Goal: Transaction & Acquisition: Purchase product/service

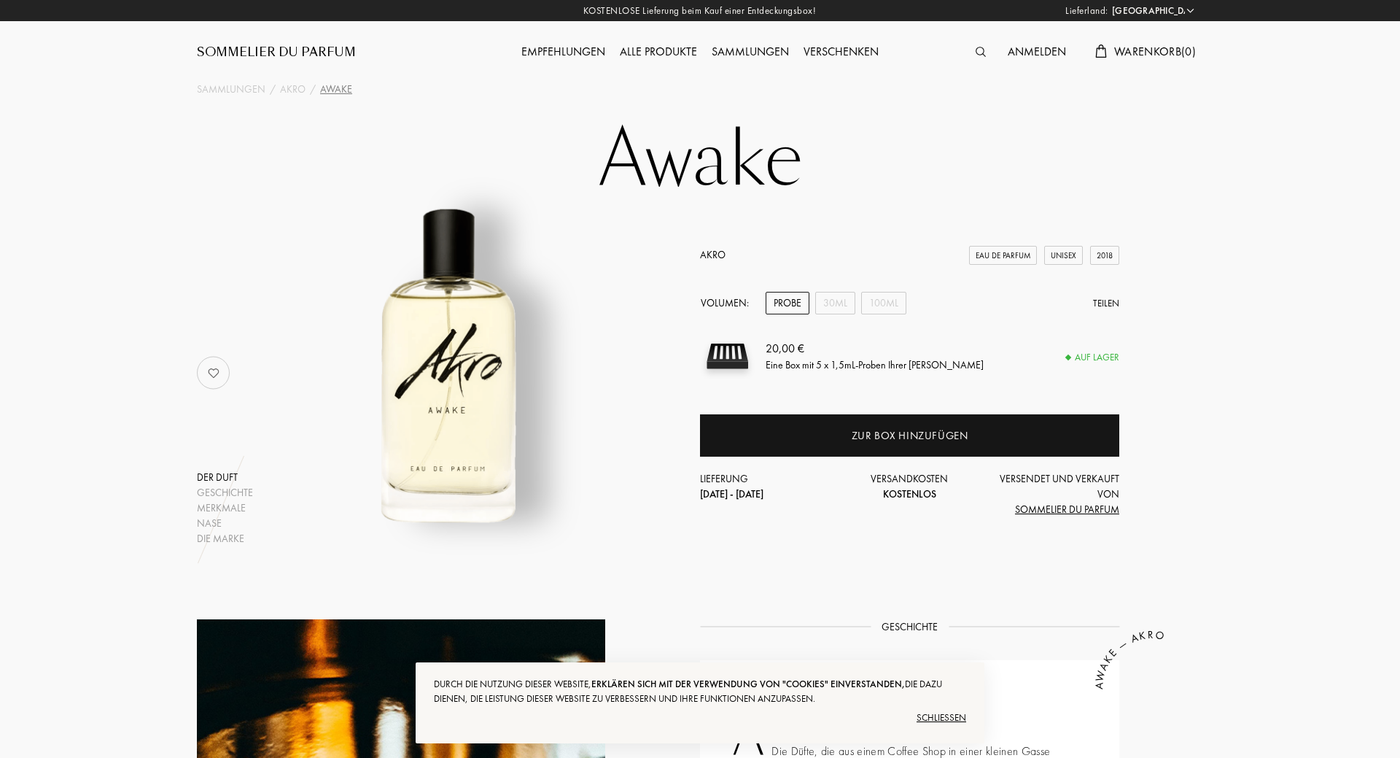
select select "DE"
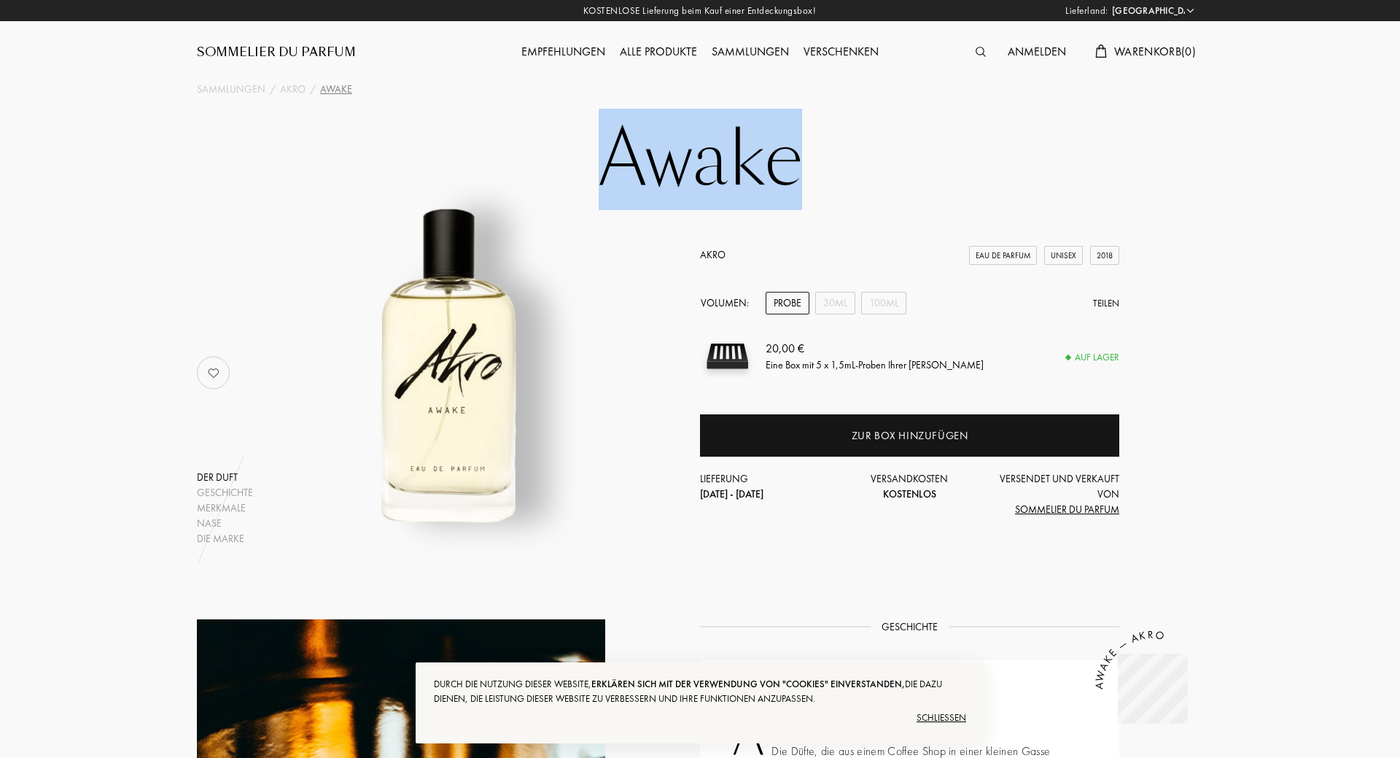
drag, startPoint x: 590, startPoint y: 153, endPoint x: 863, endPoint y: 139, distance: 273.1
click at [863, 139] on h1 "Awake" at bounding box center [699, 160] width 729 height 80
copy h1 "Awake"
click at [776, 300] on div "Probe" at bounding box center [788, 303] width 44 height 23
click at [780, 303] on div "Probe" at bounding box center [788, 303] width 44 height 23
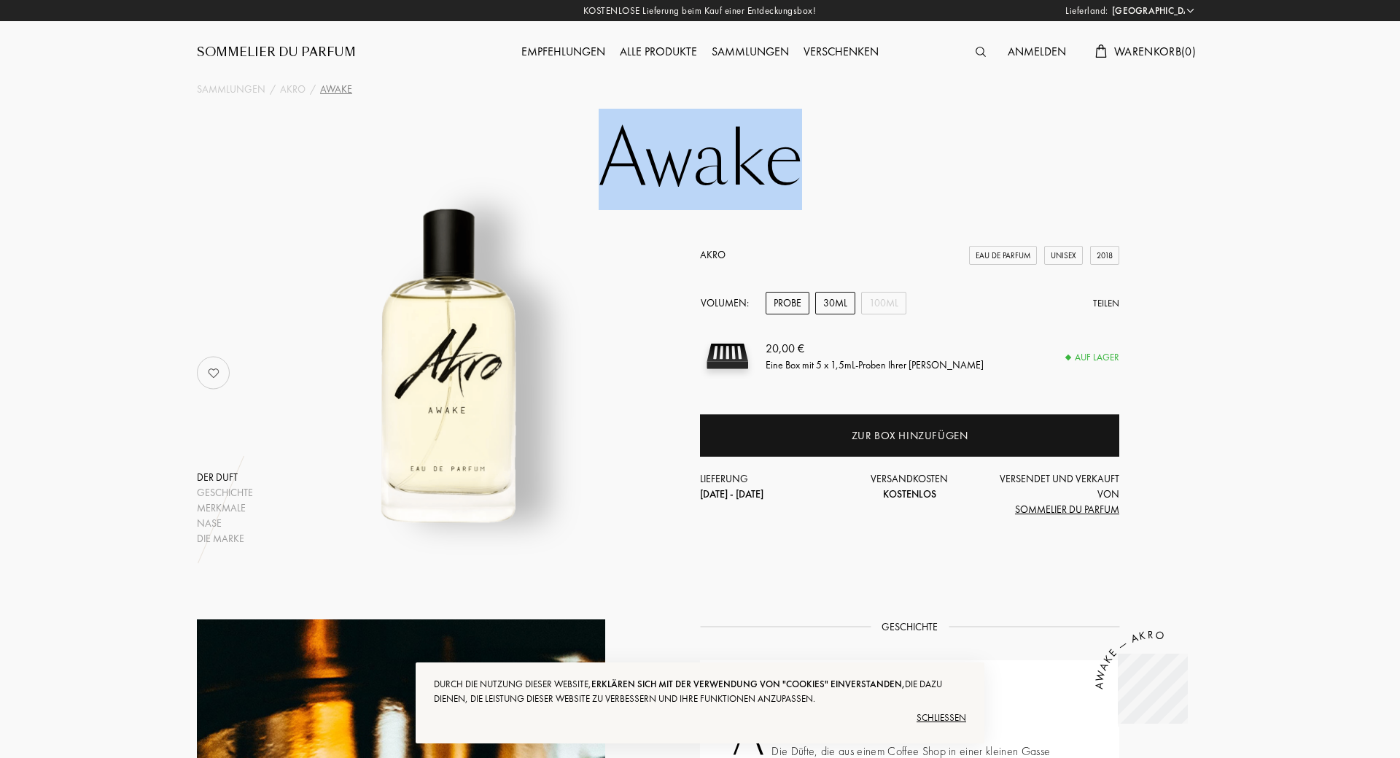
click at [831, 302] on div "30mL" at bounding box center [835, 303] width 40 height 23
click at [808, 302] on div "Probe" at bounding box center [788, 303] width 44 height 23
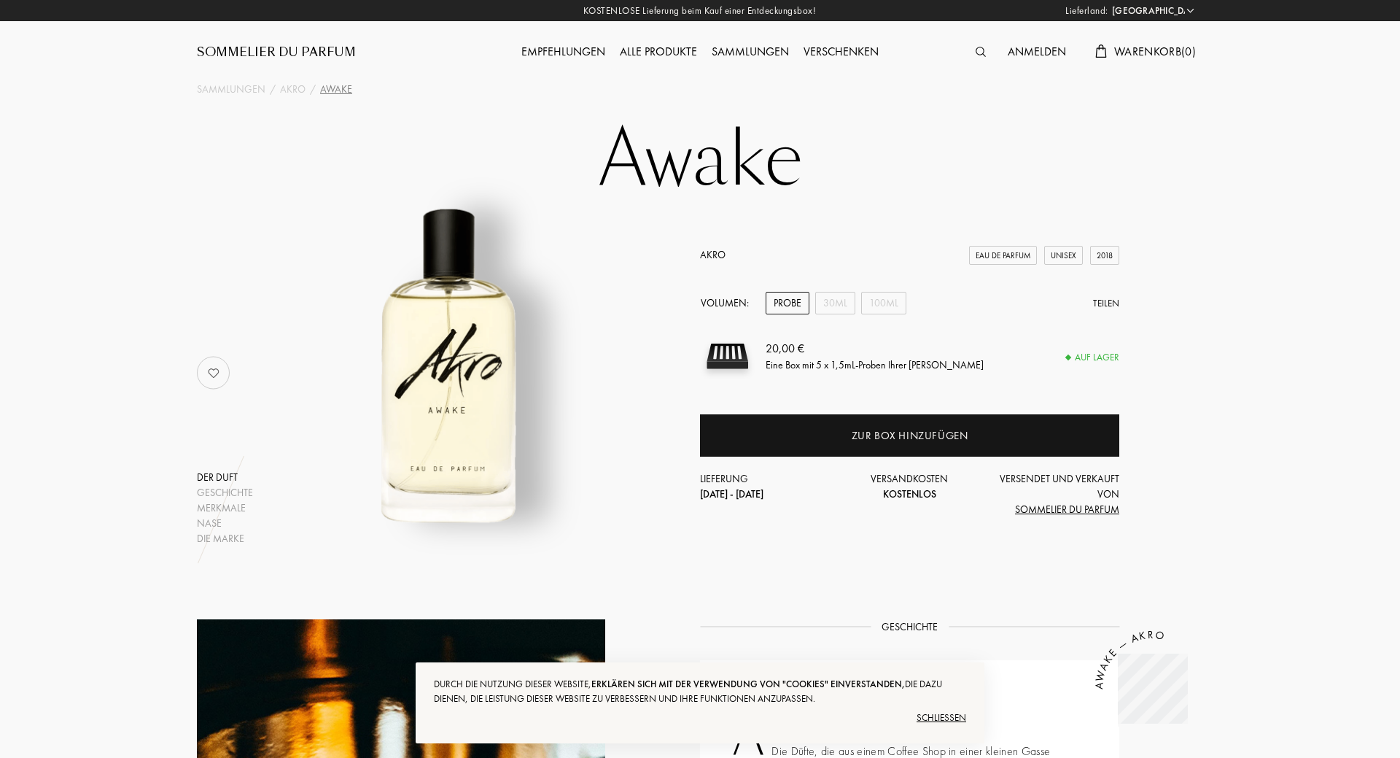
click at [835, 290] on div "Akro Eau de Parfum Unisex 2018 Volumen: Probe 30mL 100mL Teilen 20,00 € Eine Bo…" at bounding box center [909, 382] width 419 height 270
click at [839, 297] on div "30mL" at bounding box center [835, 303] width 40 height 23
click at [877, 293] on div "100mL" at bounding box center [883, 303] width 45 height 23
click at [790, 303] on div "Probe" at bounding box center [788, 303] width 44 height 23
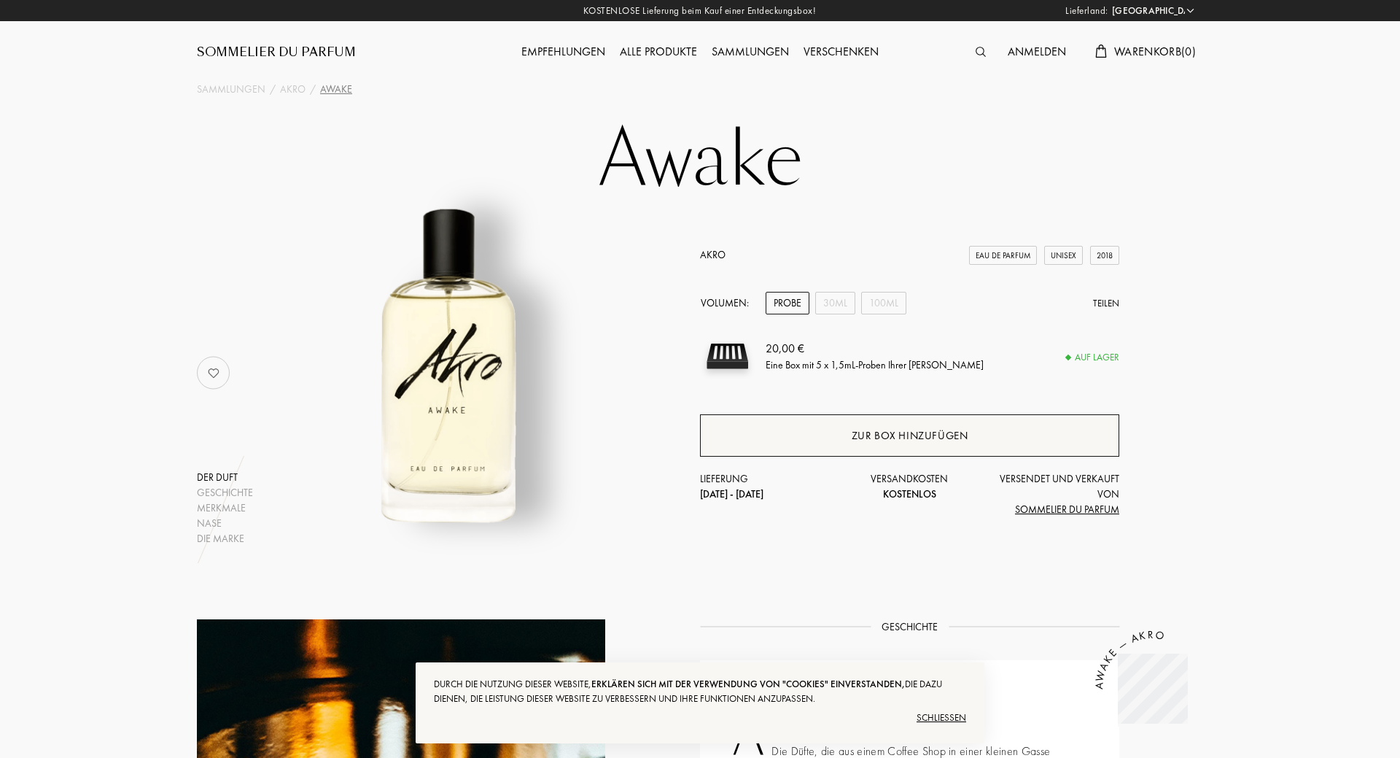
click at [828, 446] on div "Zur Box hinzufügen" at bounding box center [909, 435] width 419 height 42
click at [685, 52] on div "Alle Produkte" at bounding box center [659, 52] width 92 height 19
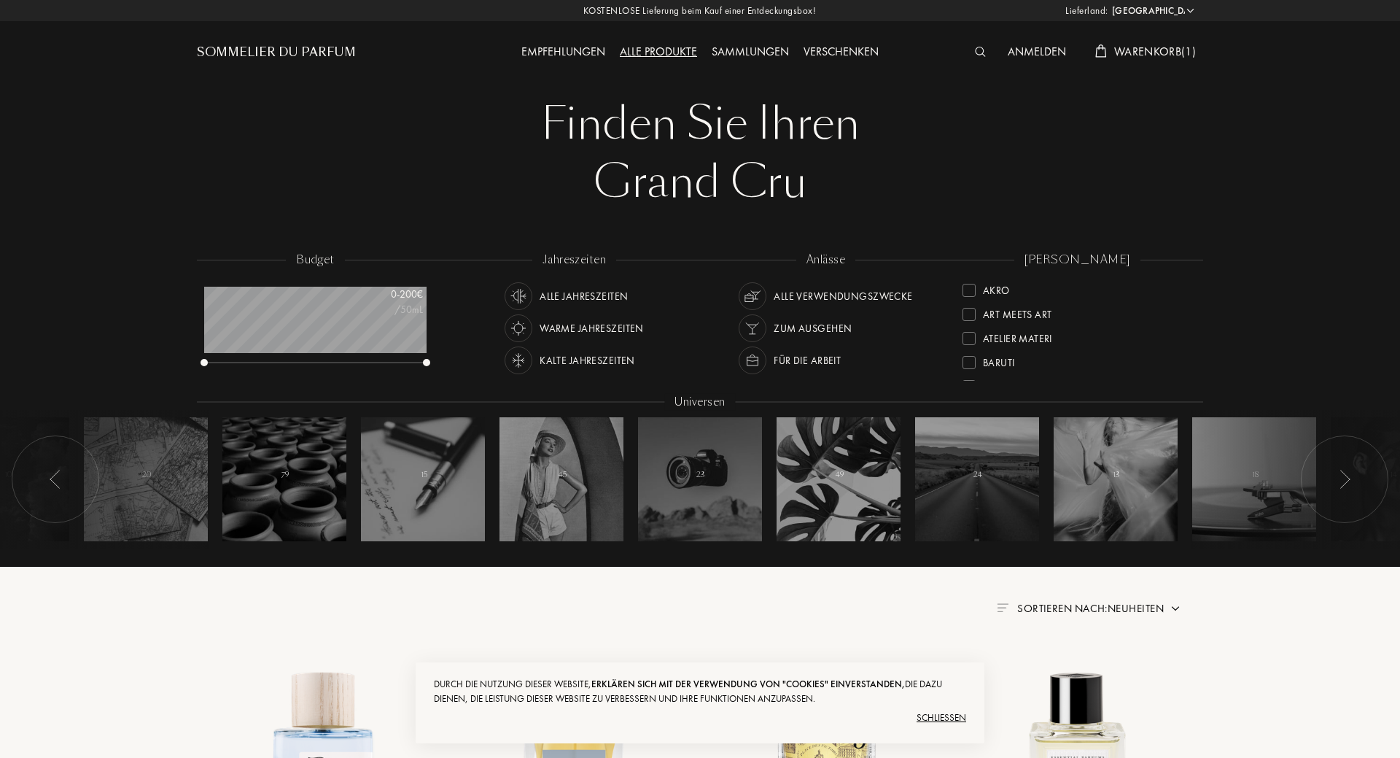
select select "DE"
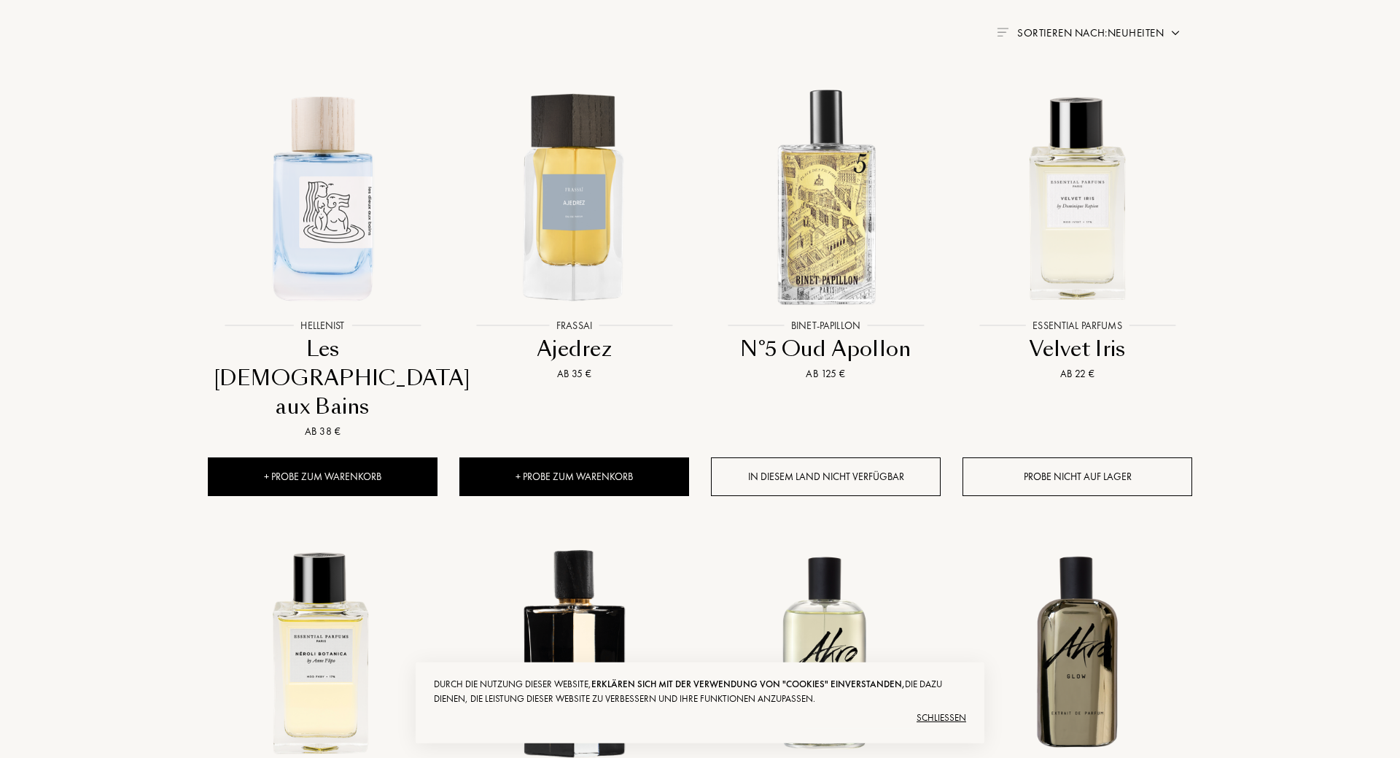
scroll to position [595, 0]
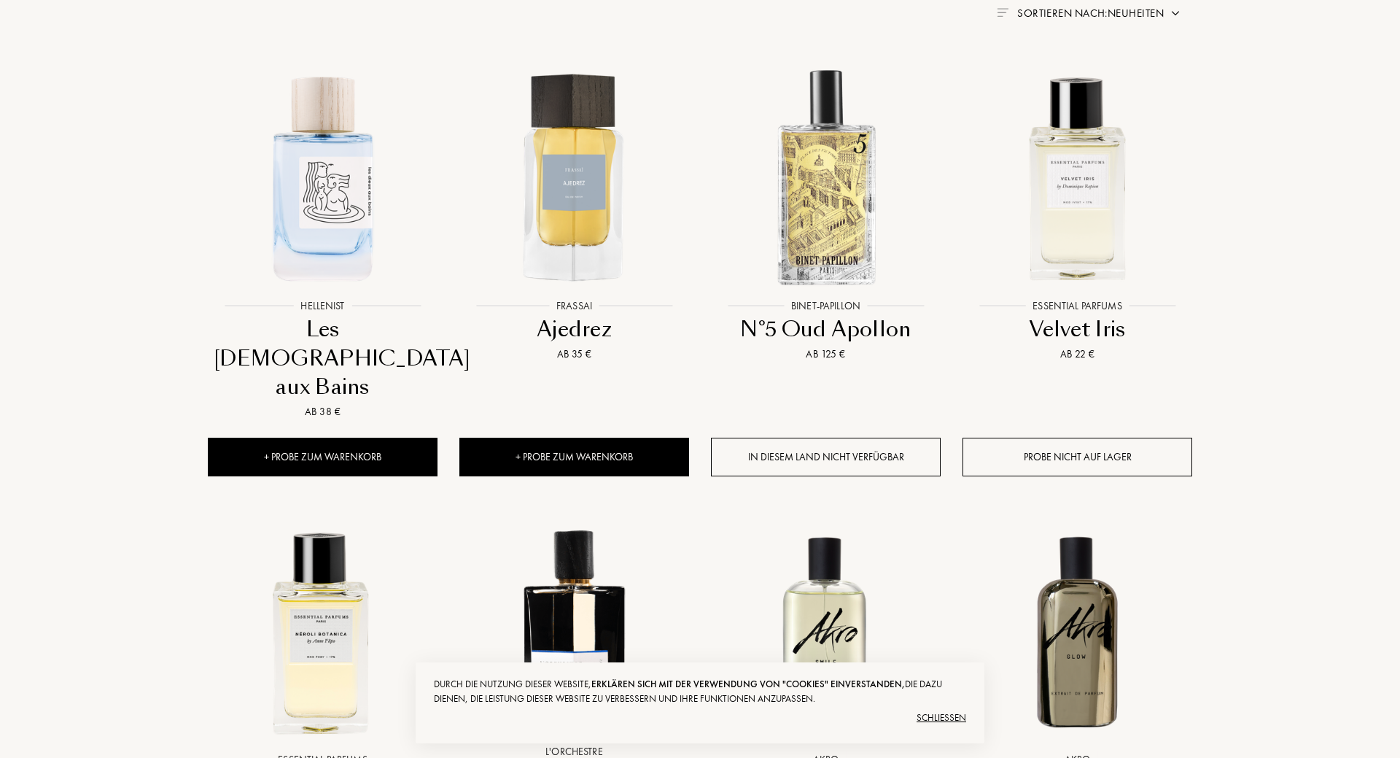
click at [955, 714] on div "Schließen" at bounding box center [700, 717] width 532 height 23
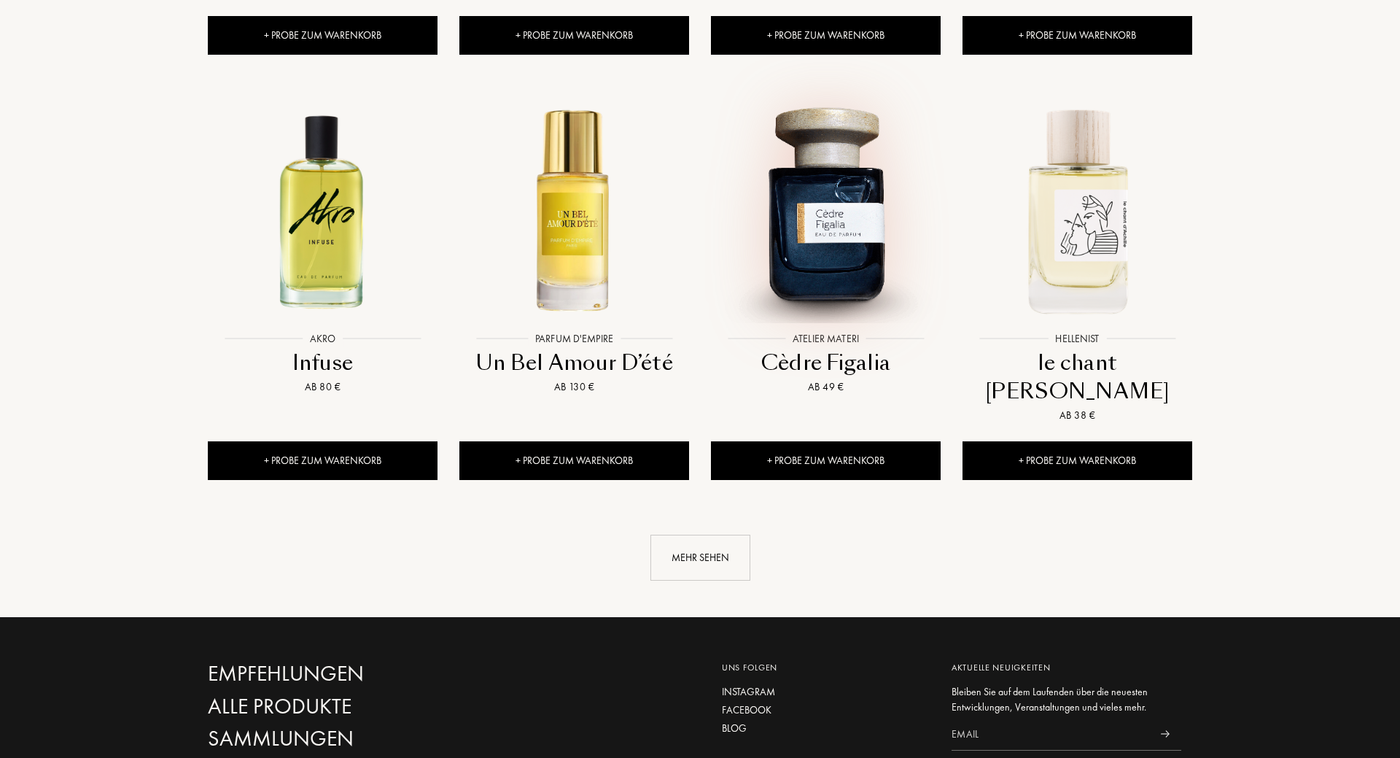
scroll to position [1413, 0]
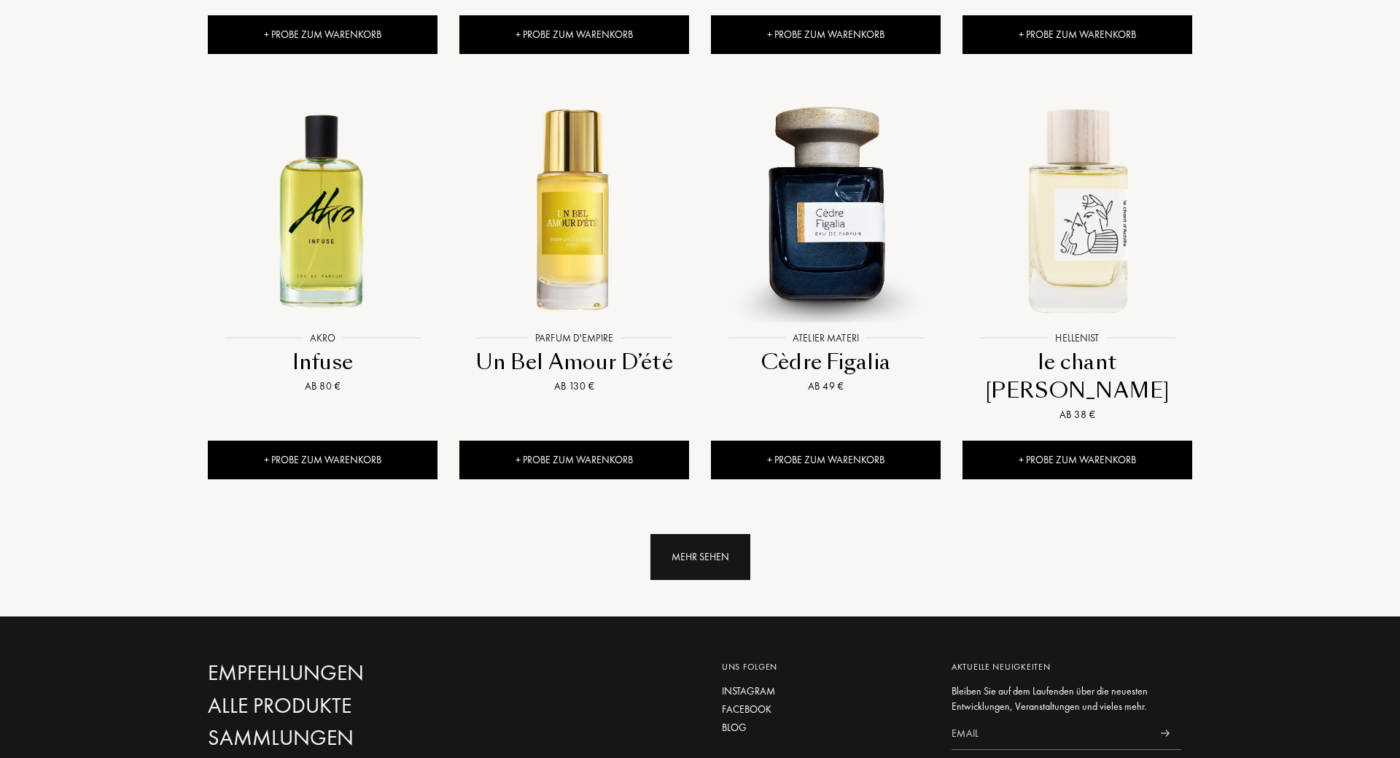
click at [712, 534] on div "Mehr sehen" at bounding box center [700, 557] width 100 height 46
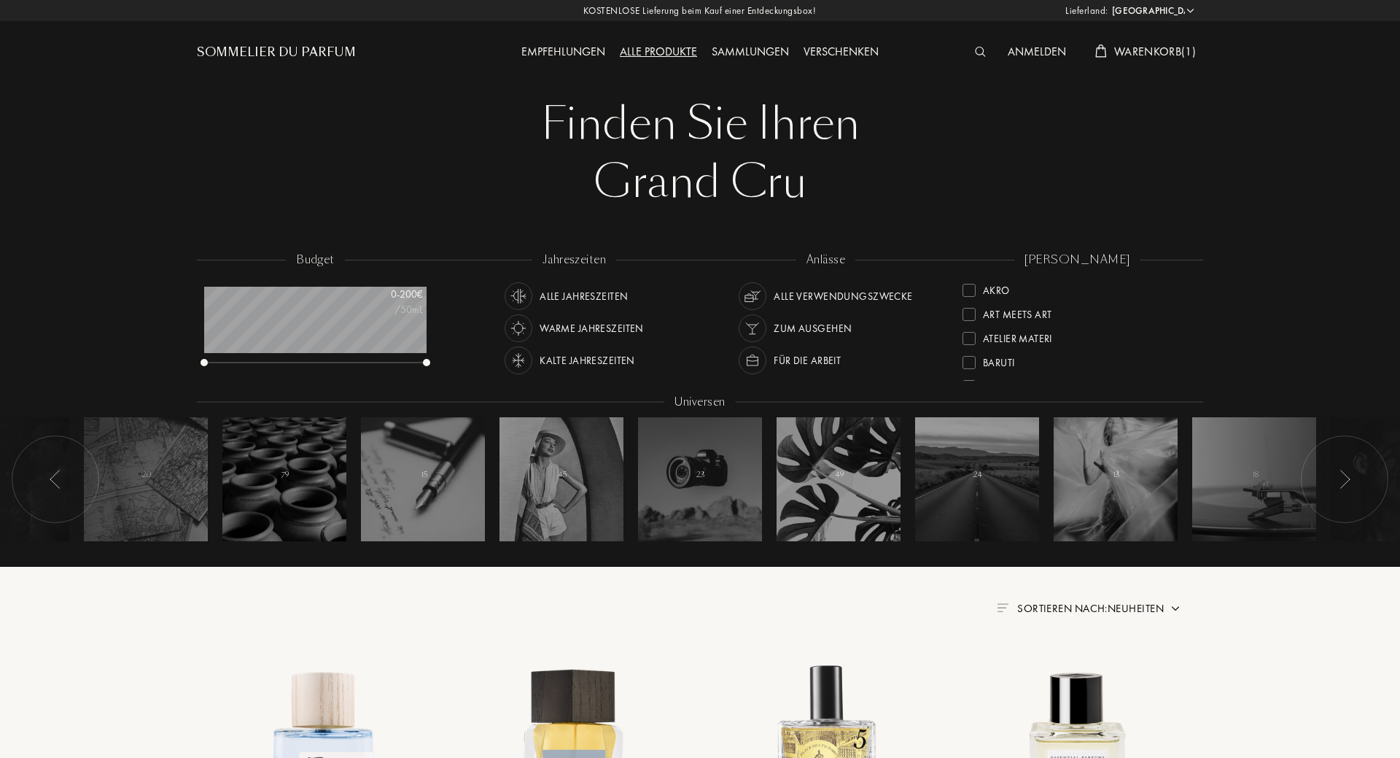
click at [579, 360] on div "Kalte Jahreszeiten" at bounding box center [588, 360] width 96 height 28
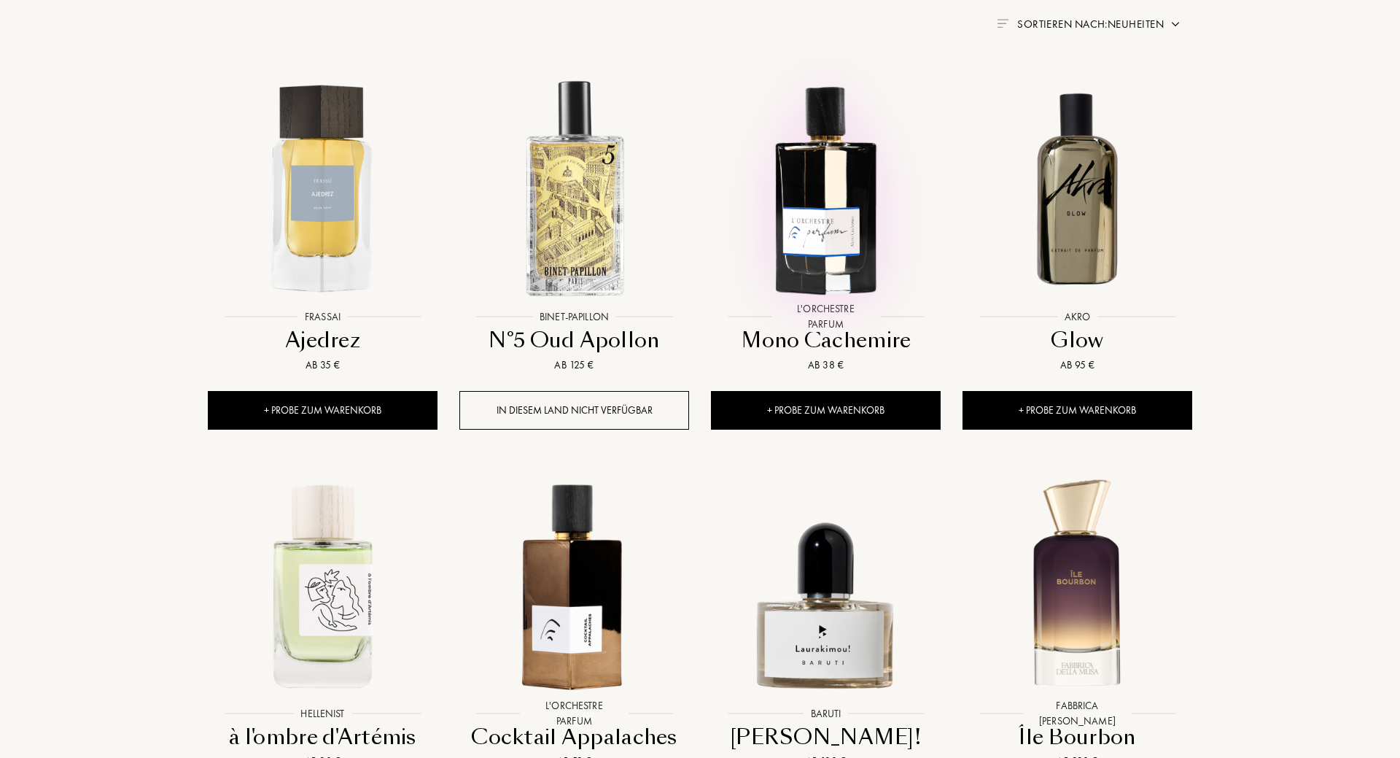
scroll to position [595, 0]
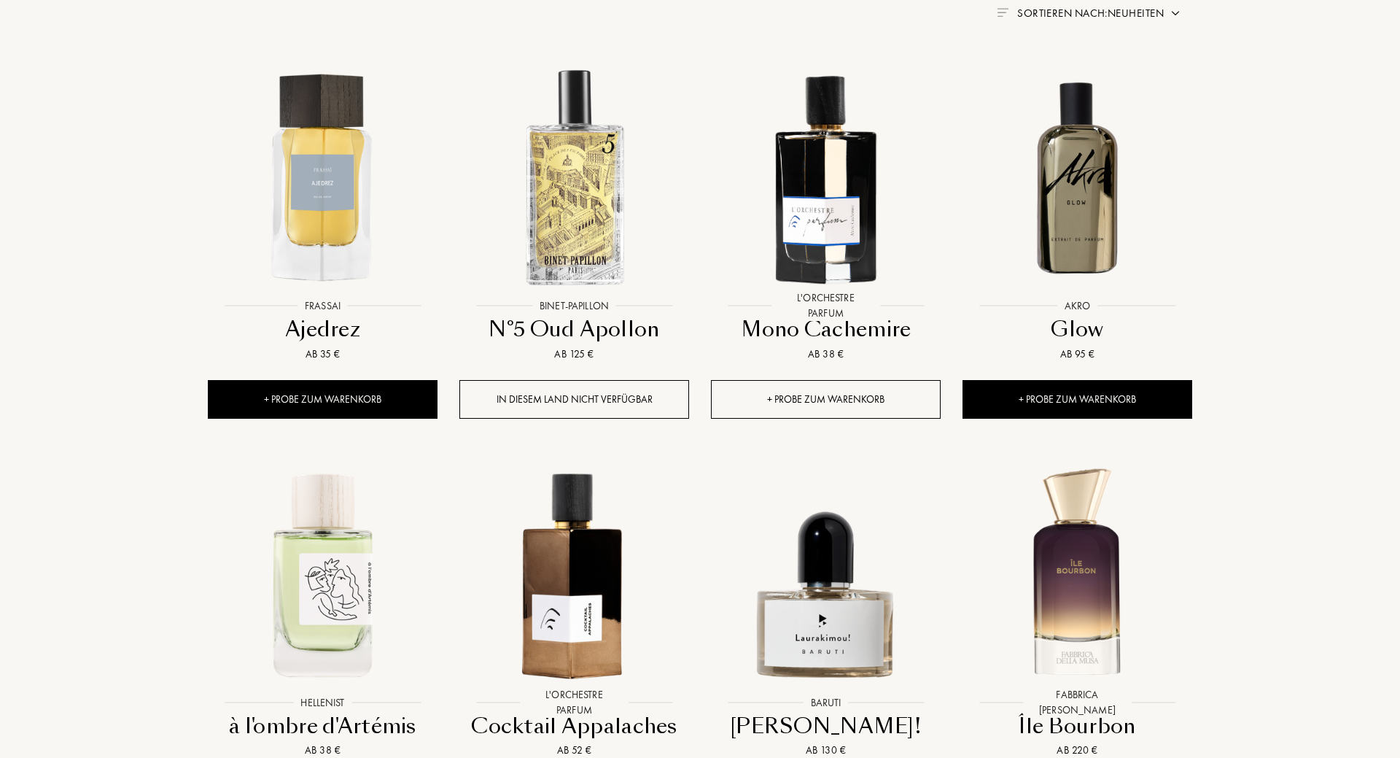
click at [861, 400] on div "+ Probe zum Warenkorb" at bounding box center [826, 399] width 230 height 39
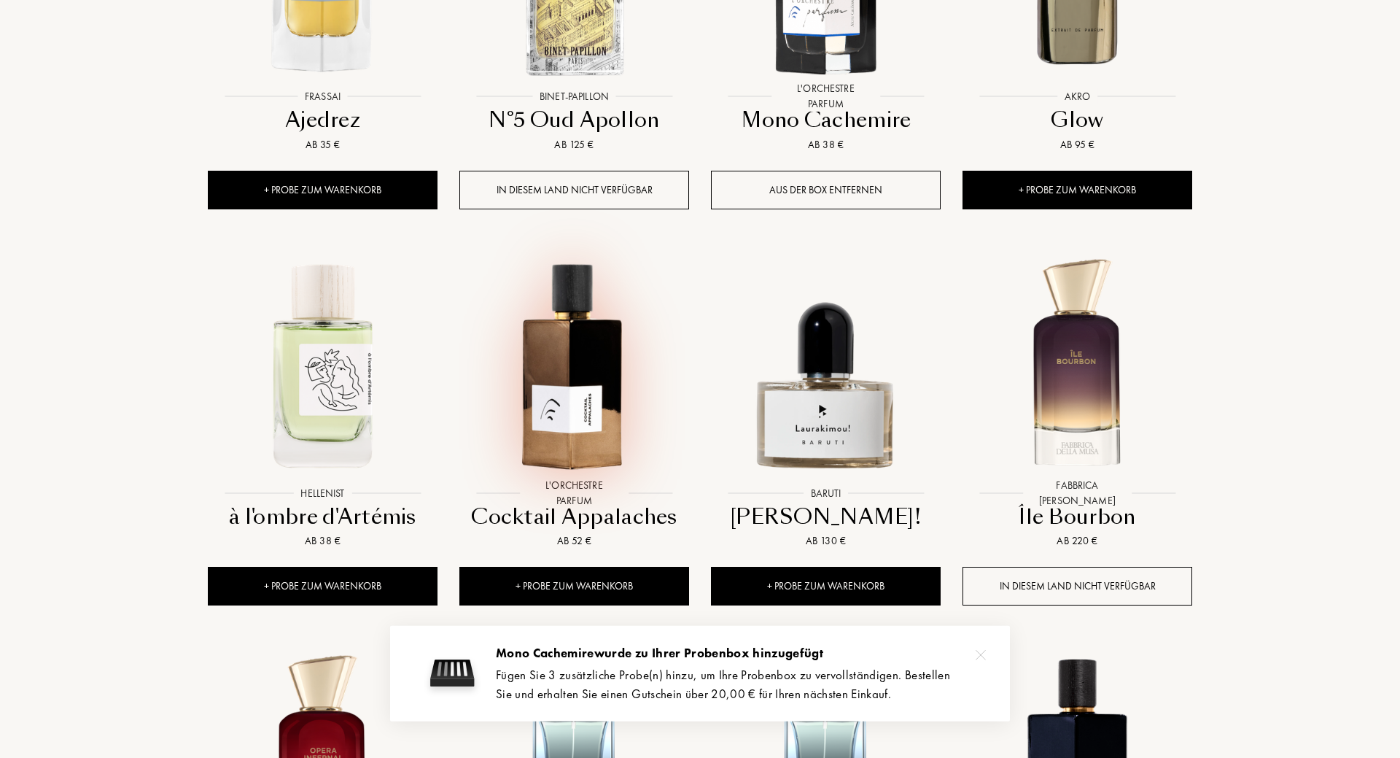
scroll to position [893, 0]
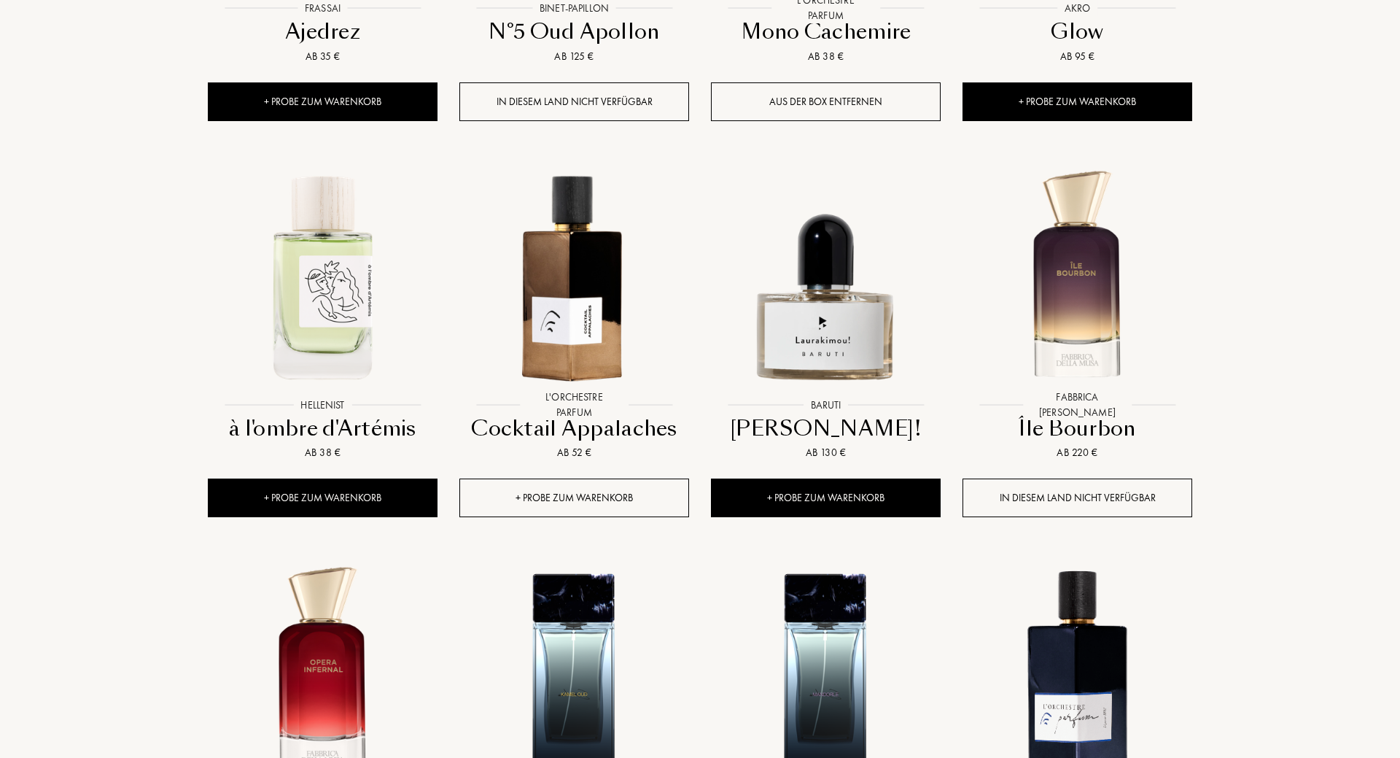
click at [548, 482] on div "+ Probe zum Warenkorb" at bounding box center [574, 497] width 230 height 39
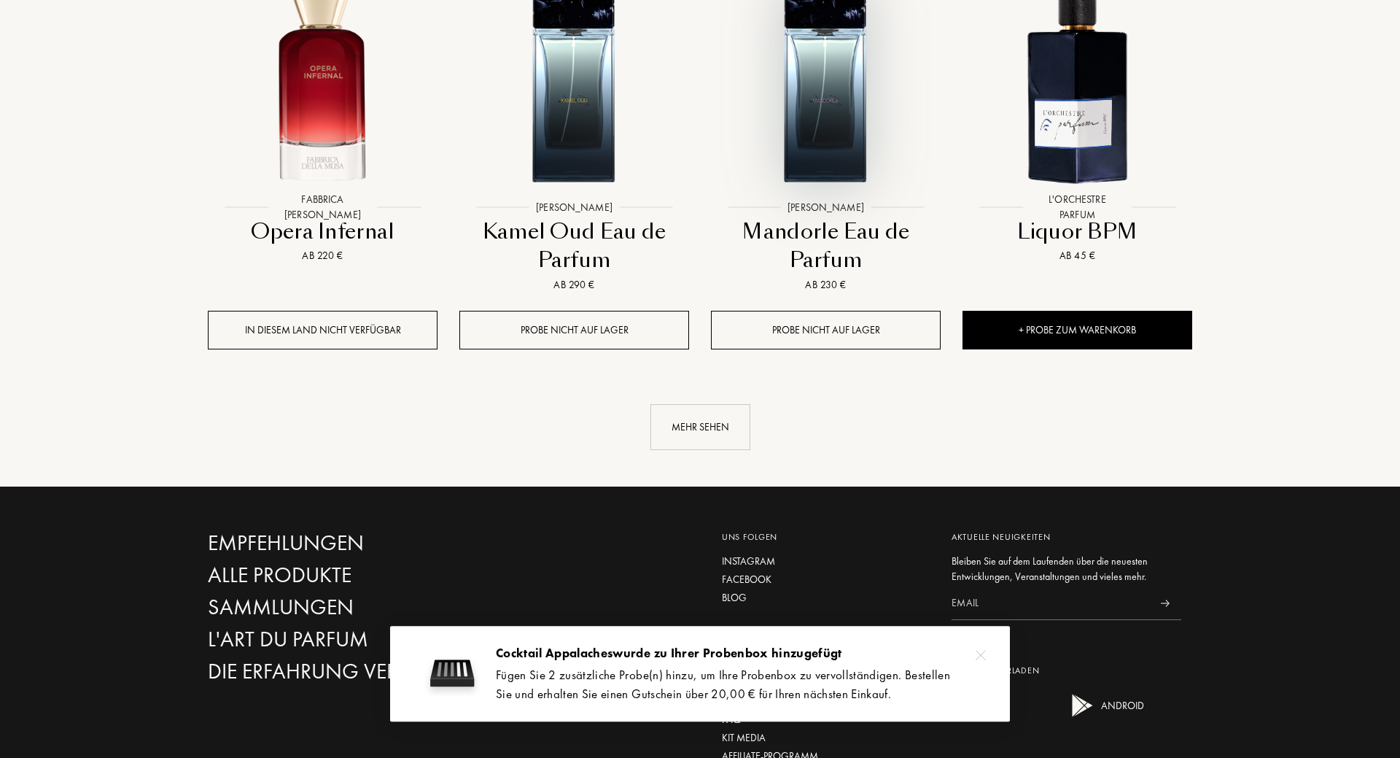
scroll to position [1488, 0]
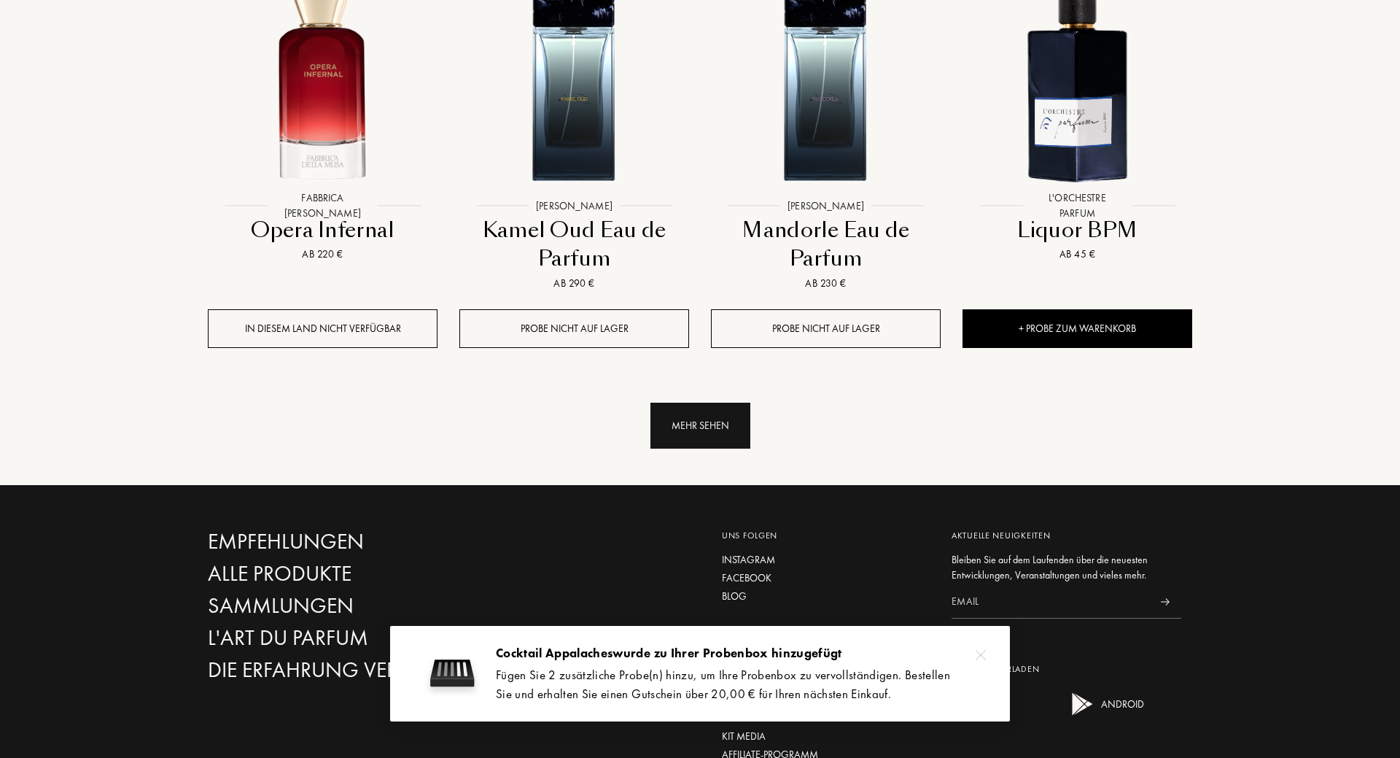
click at [667, 438] on div "Mehr sehen" at bounding box center [700, 426] width 100 height 46
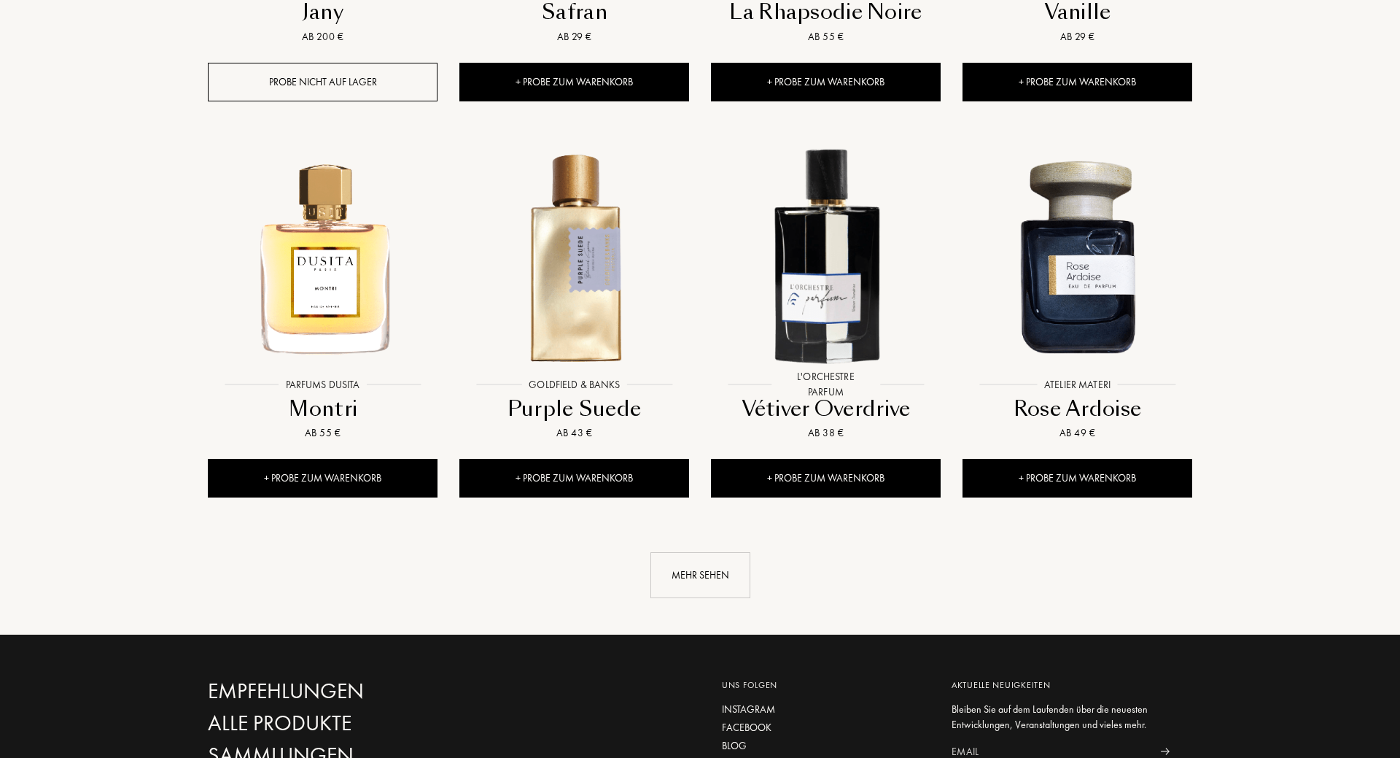
scroll to position [2529, 0]
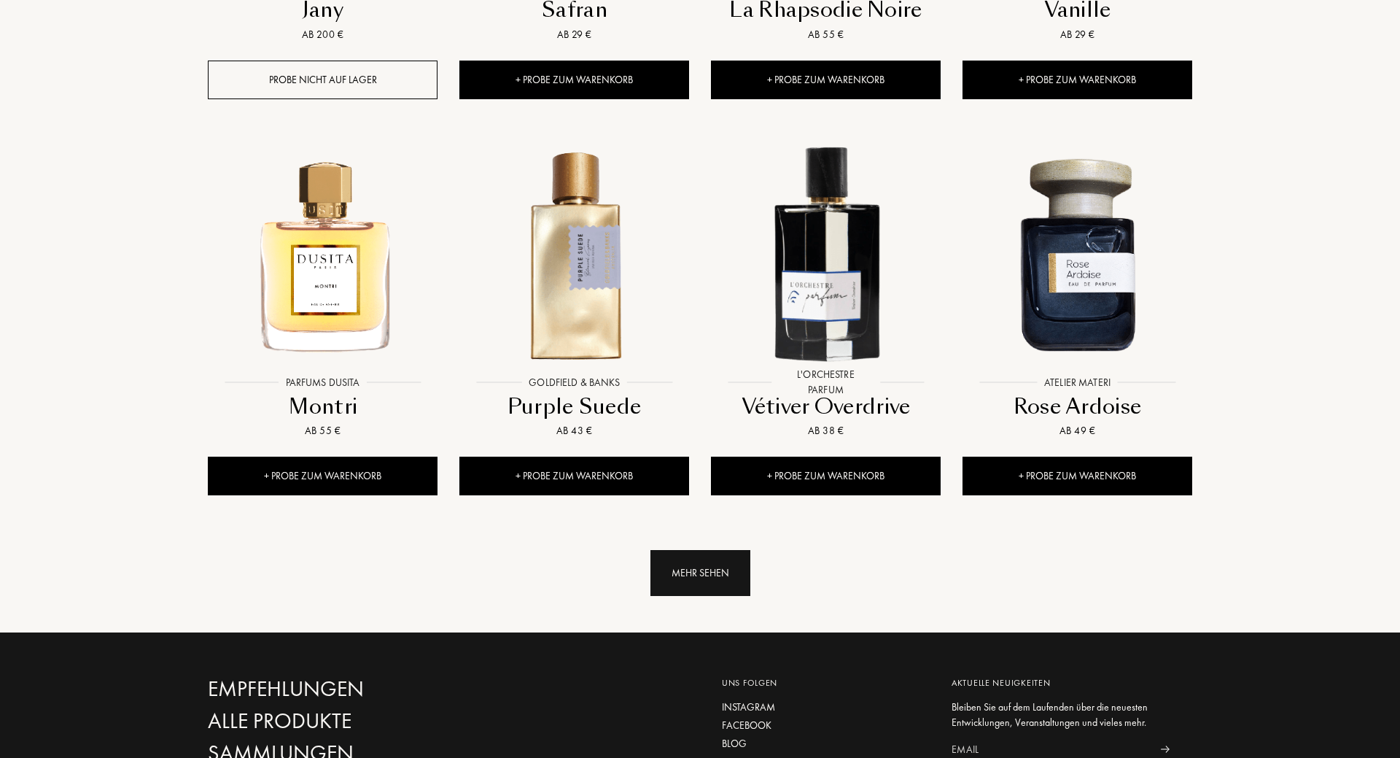
click at [695, 580] on div "Mehr sehen" at bounding box center [700, 573] width 100 height 46
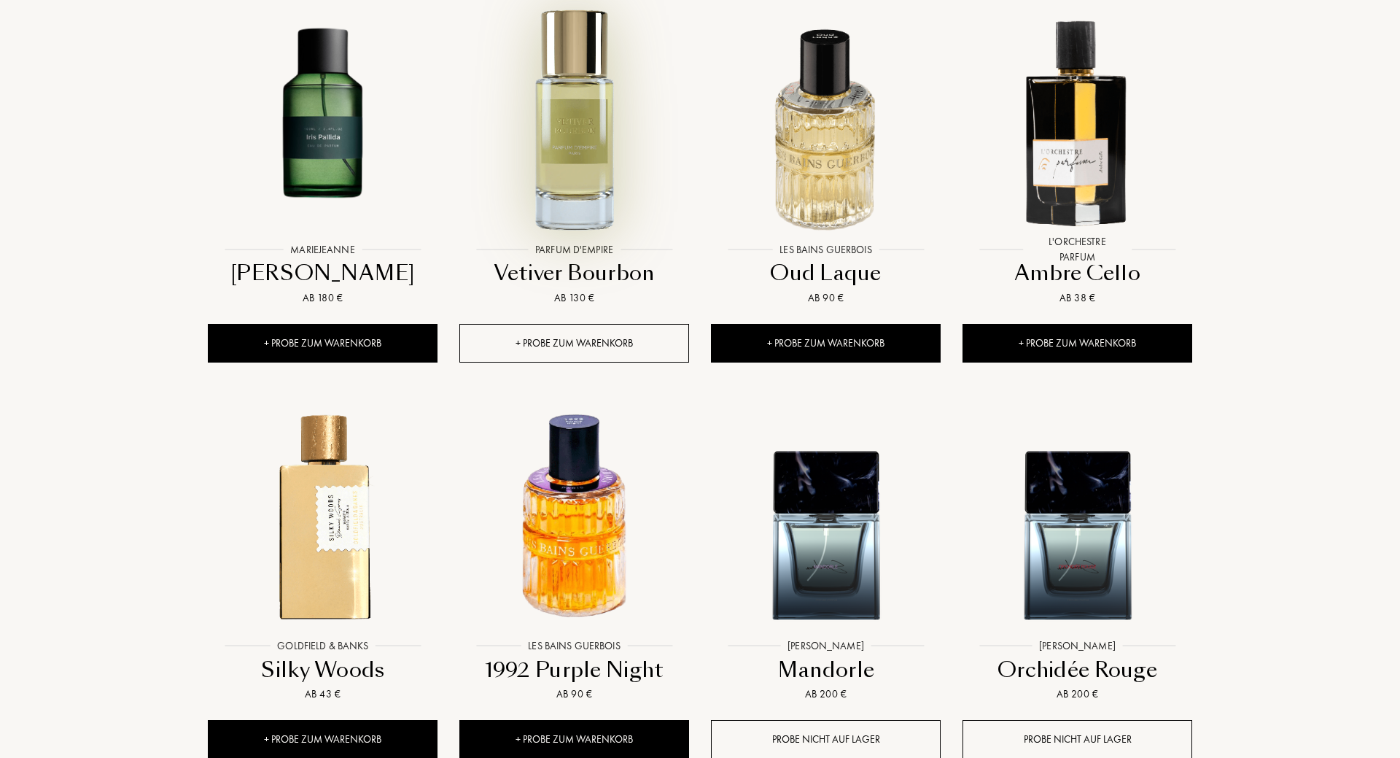
scroll to position [3124, 0]
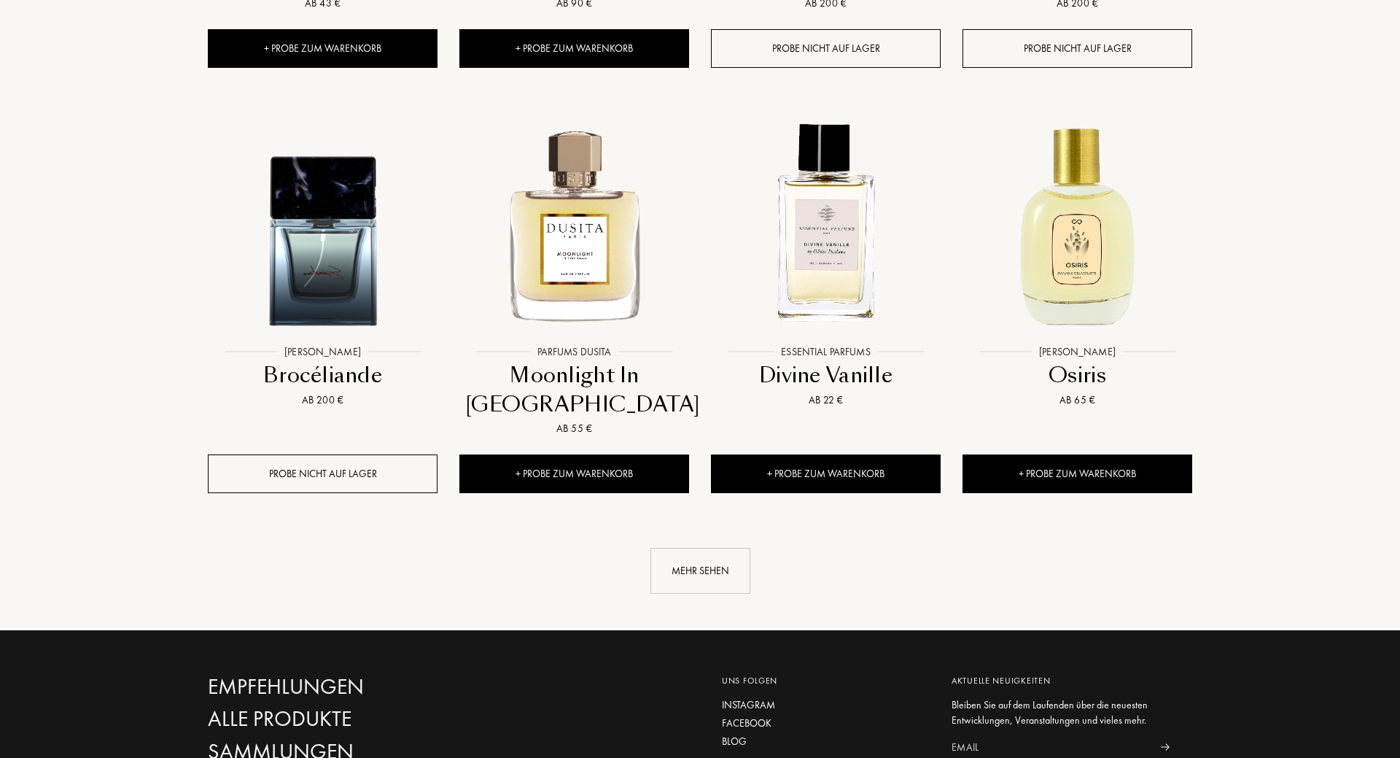
scroll to position [3793, 0]
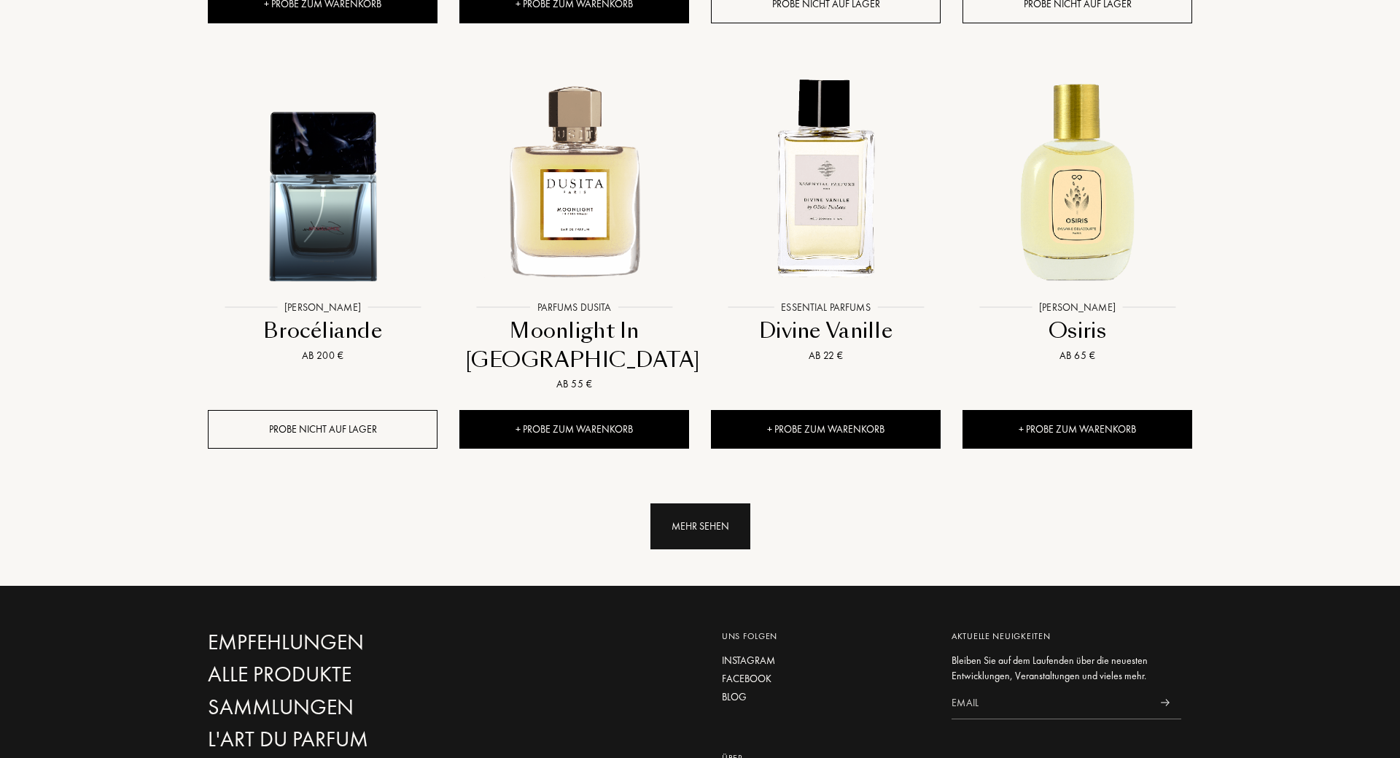
click at [705, 528] on div "Mehr sehen" at bounding box center [700, 526] width 100 height 46
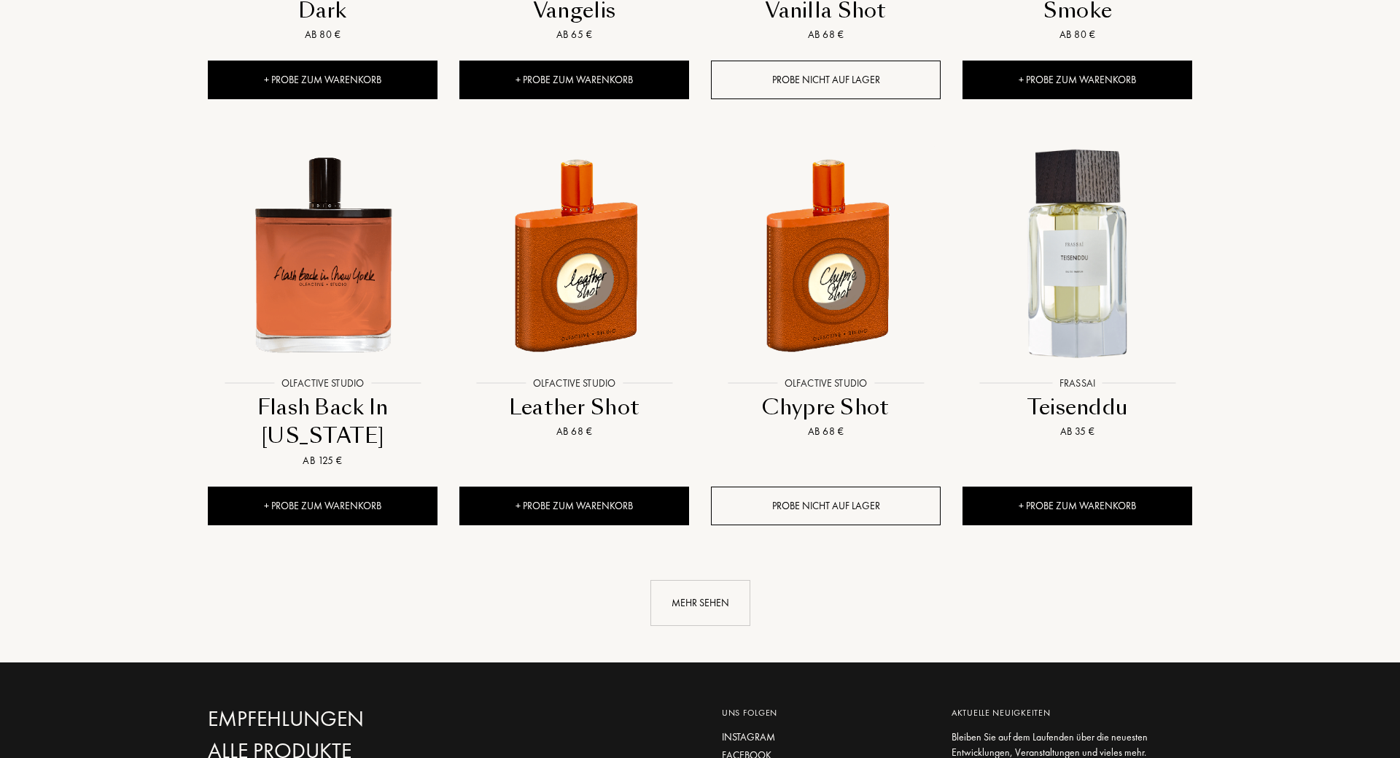
scroll to position [4984, 0]
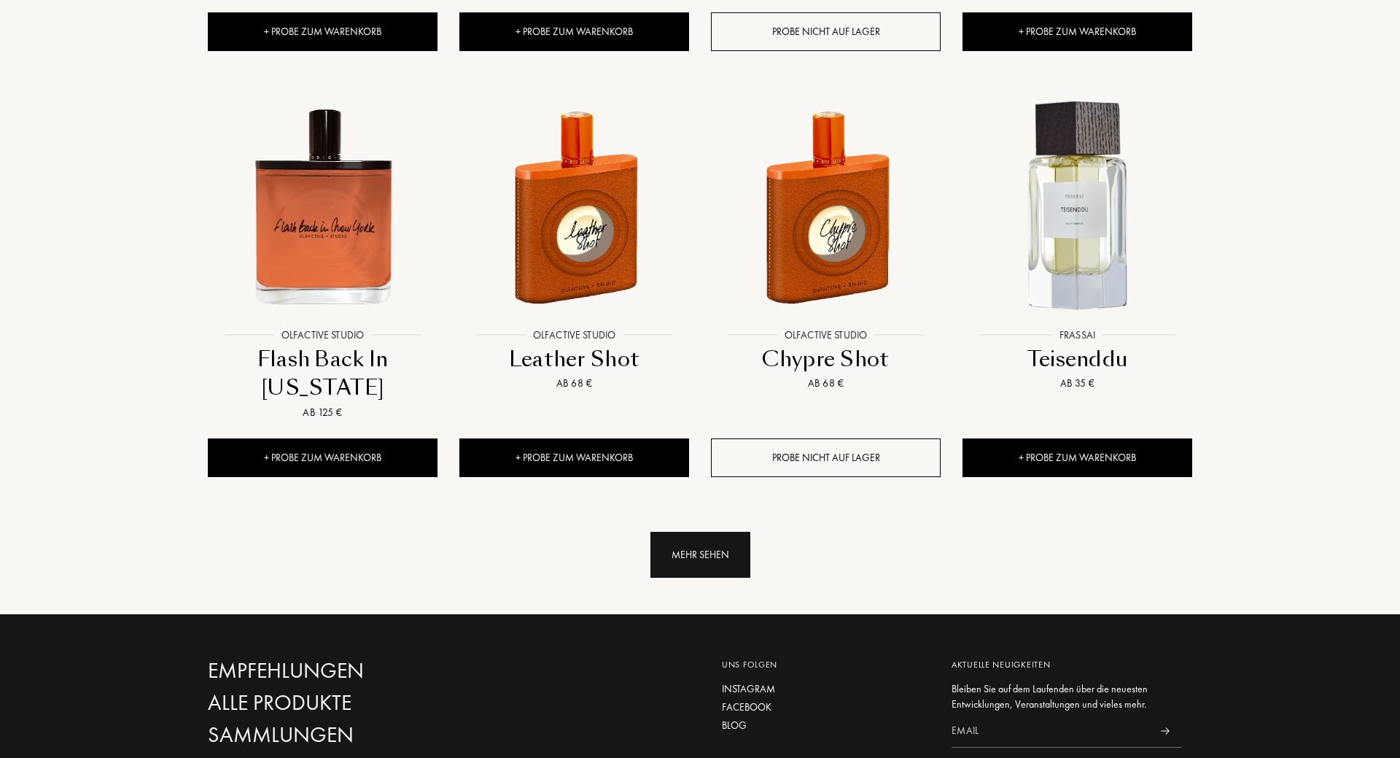
click at [696, 543] on div "Mehr sehen" at bounding box center [700, 555] width 100 height 46
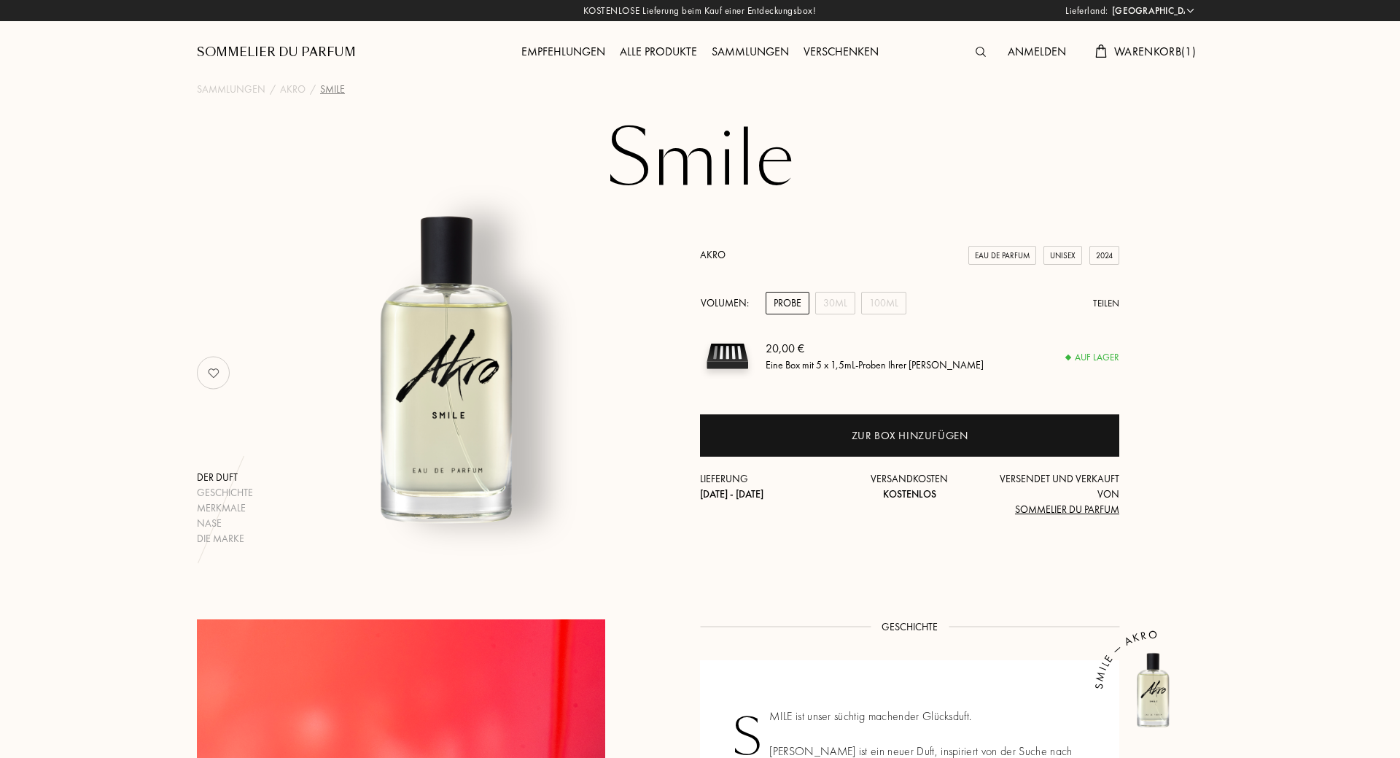
select select "DE"
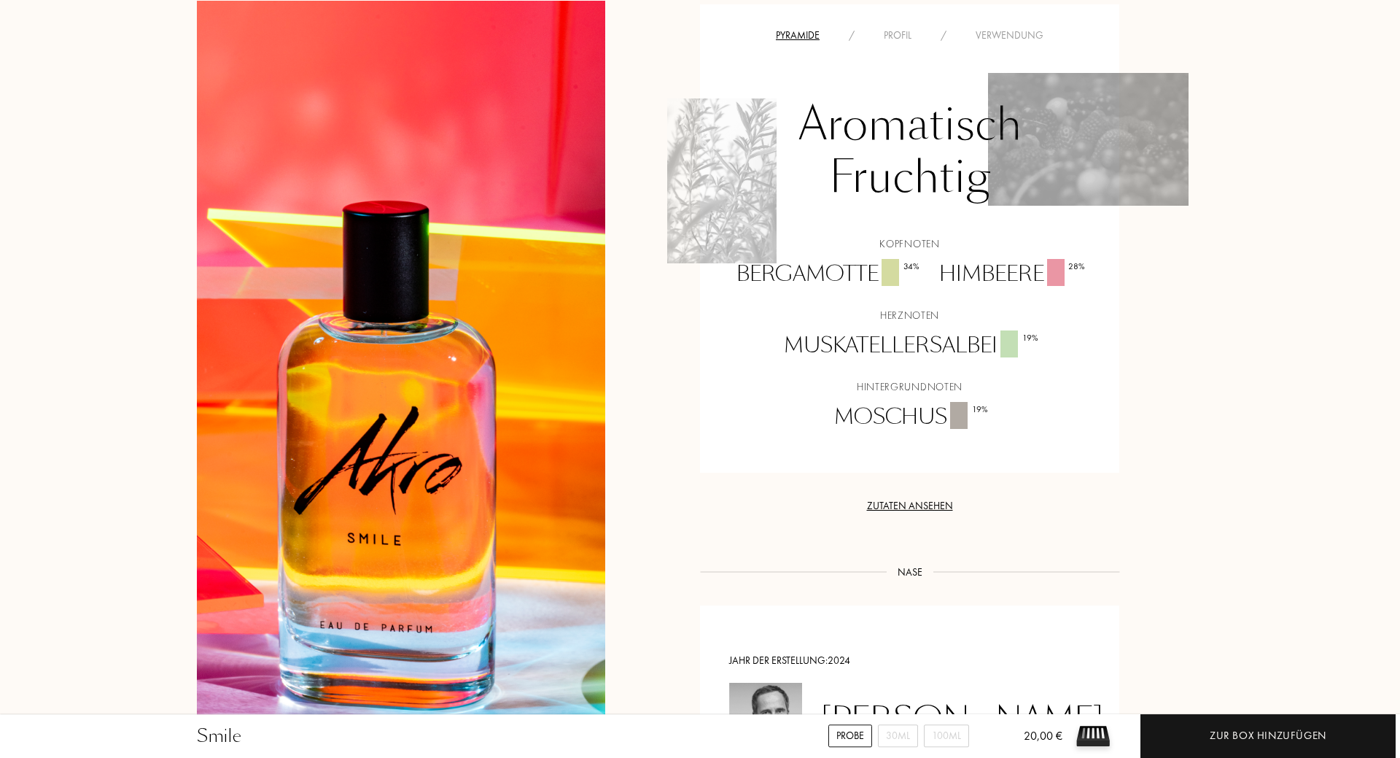
scroll to position [1190, 0]
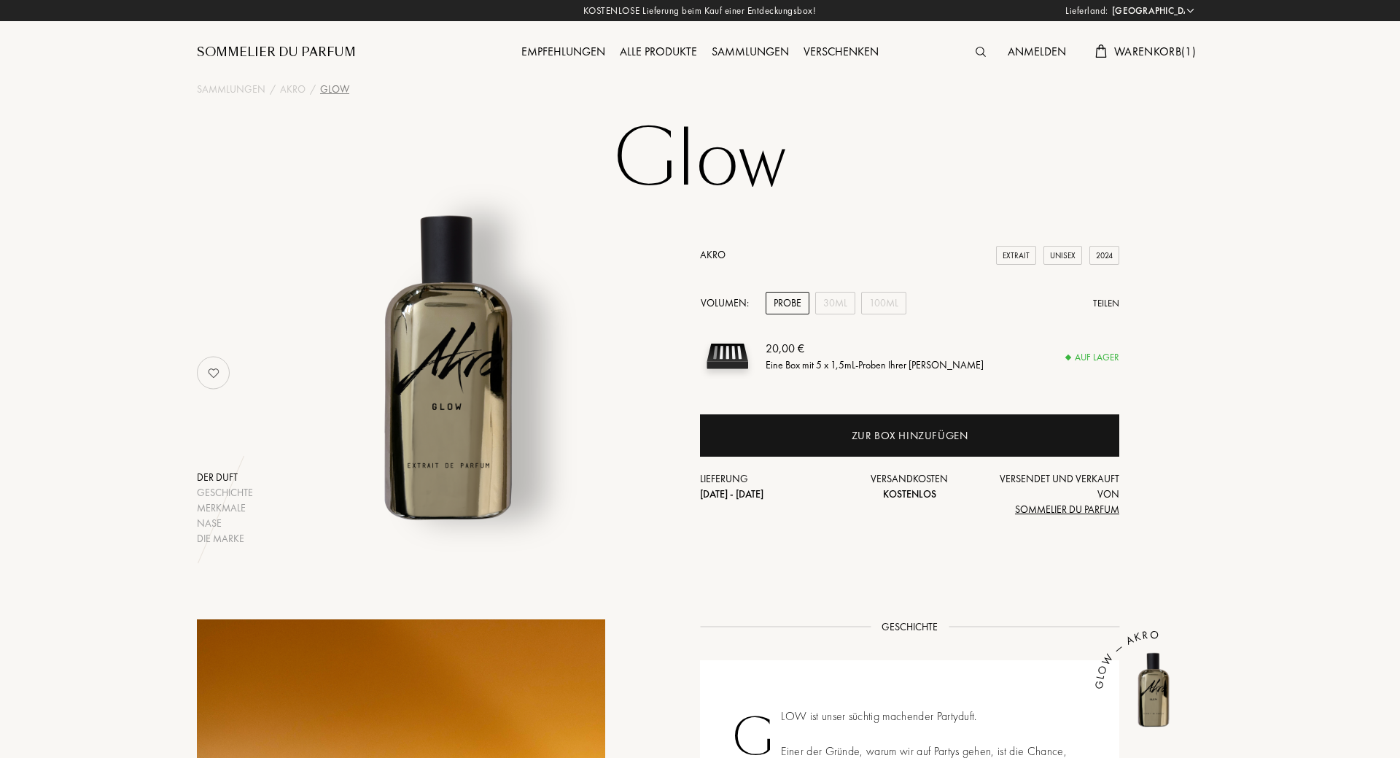
select select "DE"
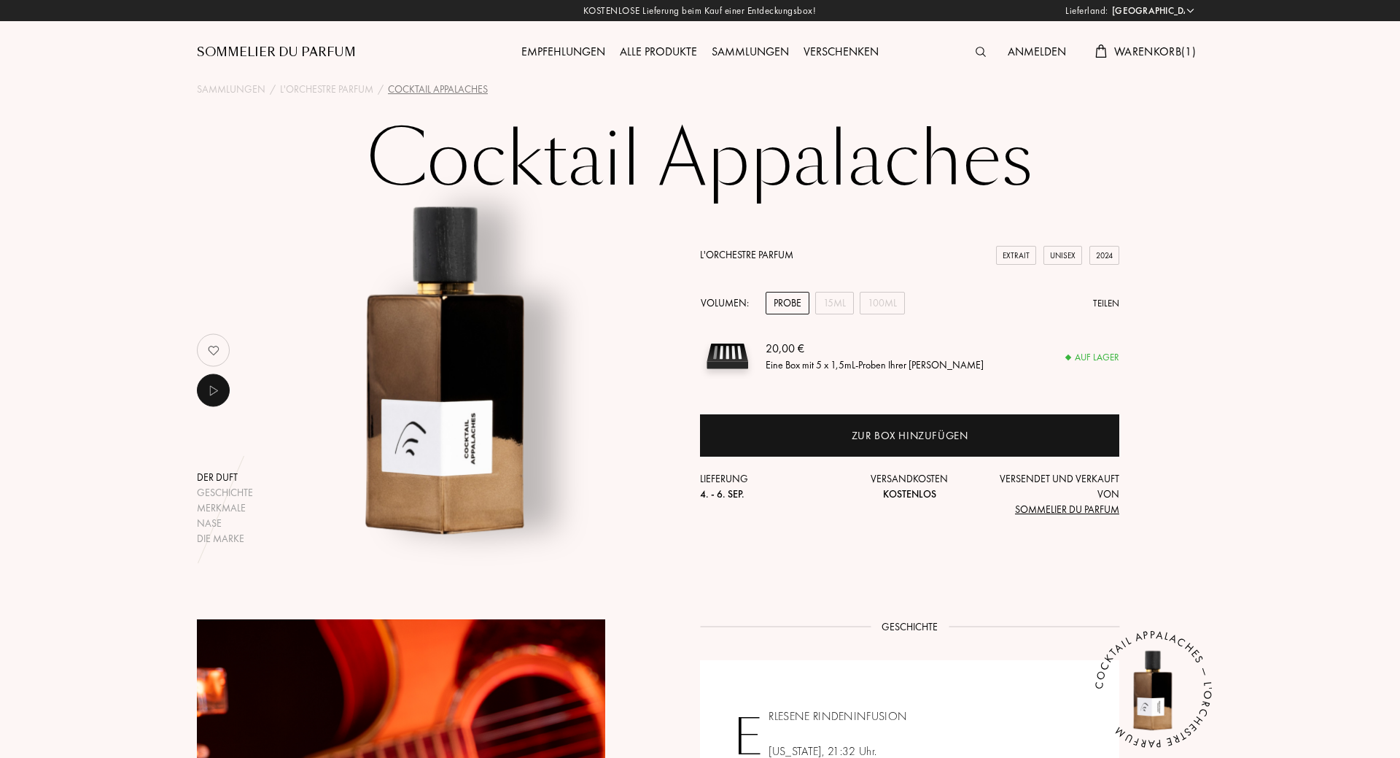
select select "DE"
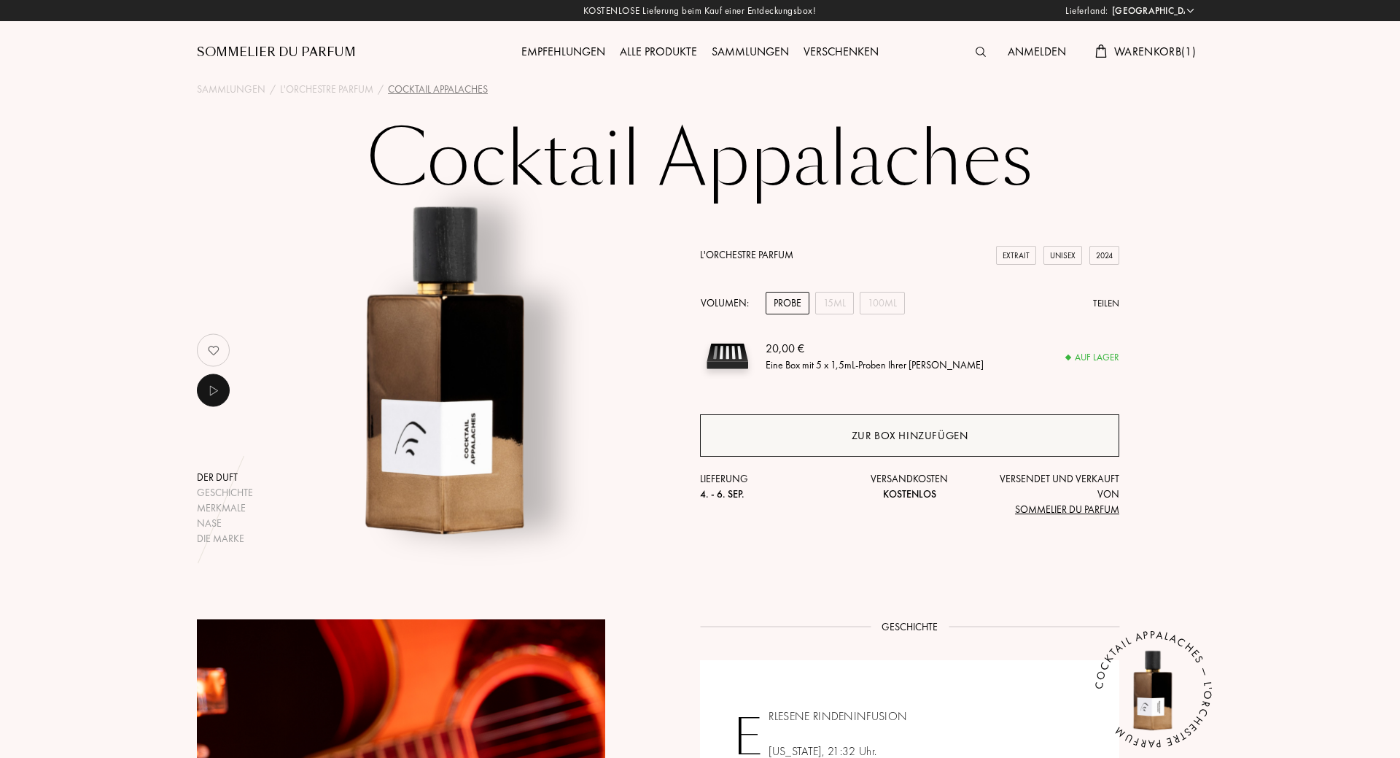
click at [879, 430] on div "Zur Box hinzufügen" at bounding box center [910, 435] width 117 height 17
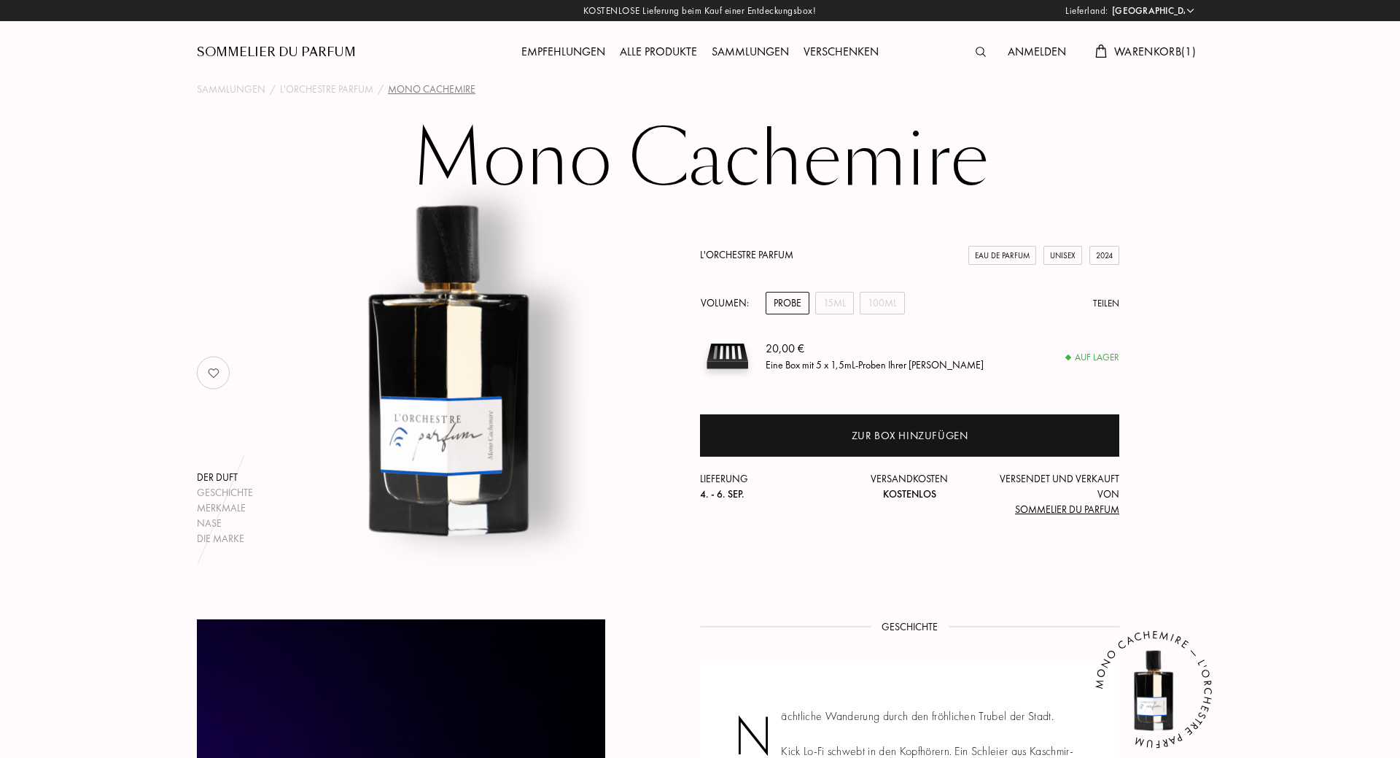
select select "DE"
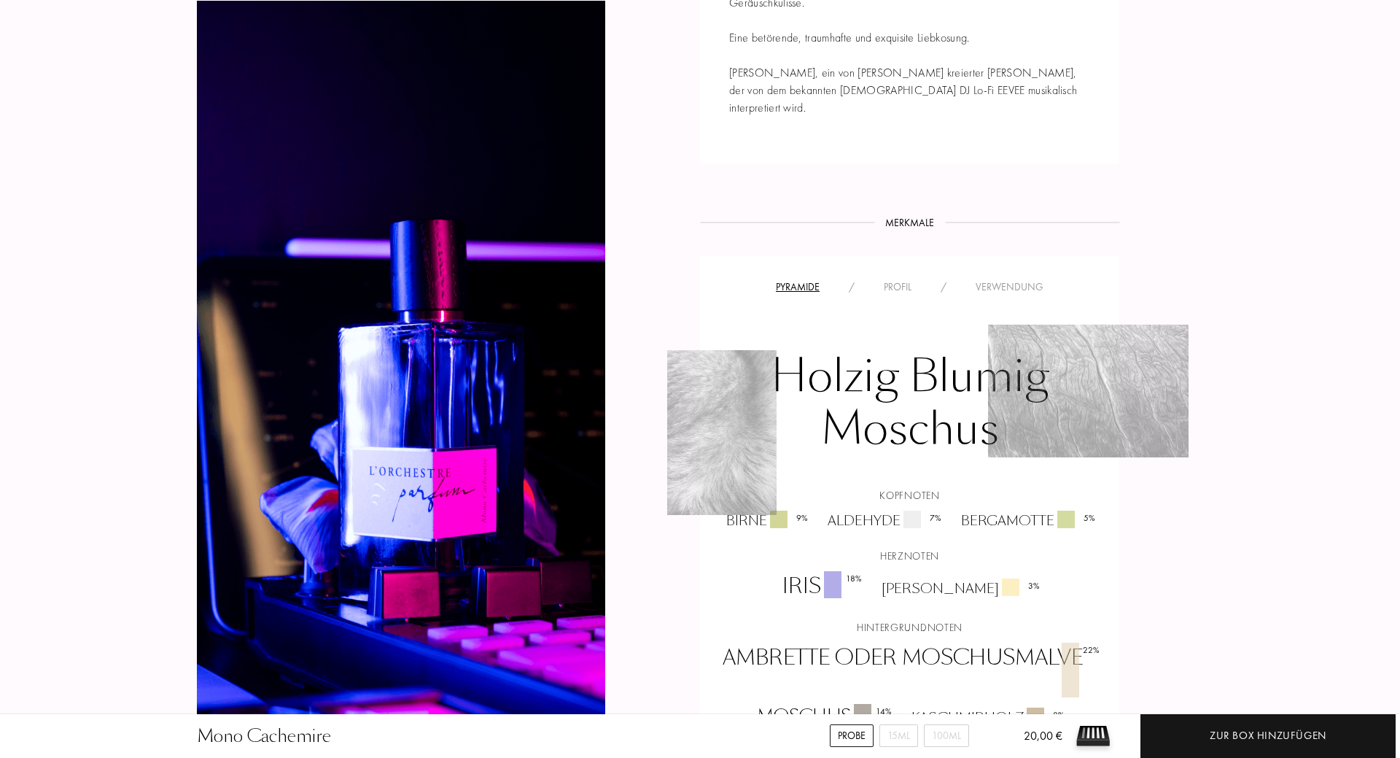
scroll to position [1116, 0]
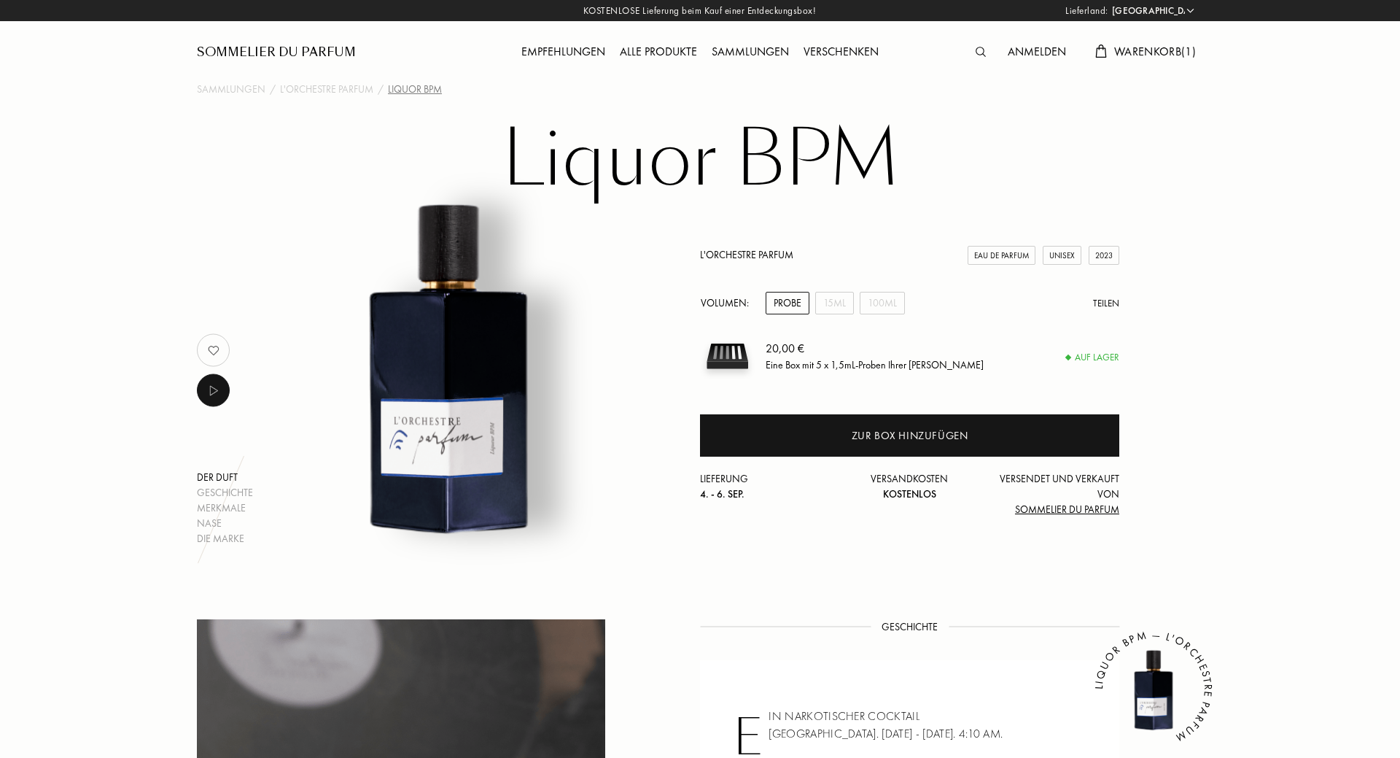
select select "DE"
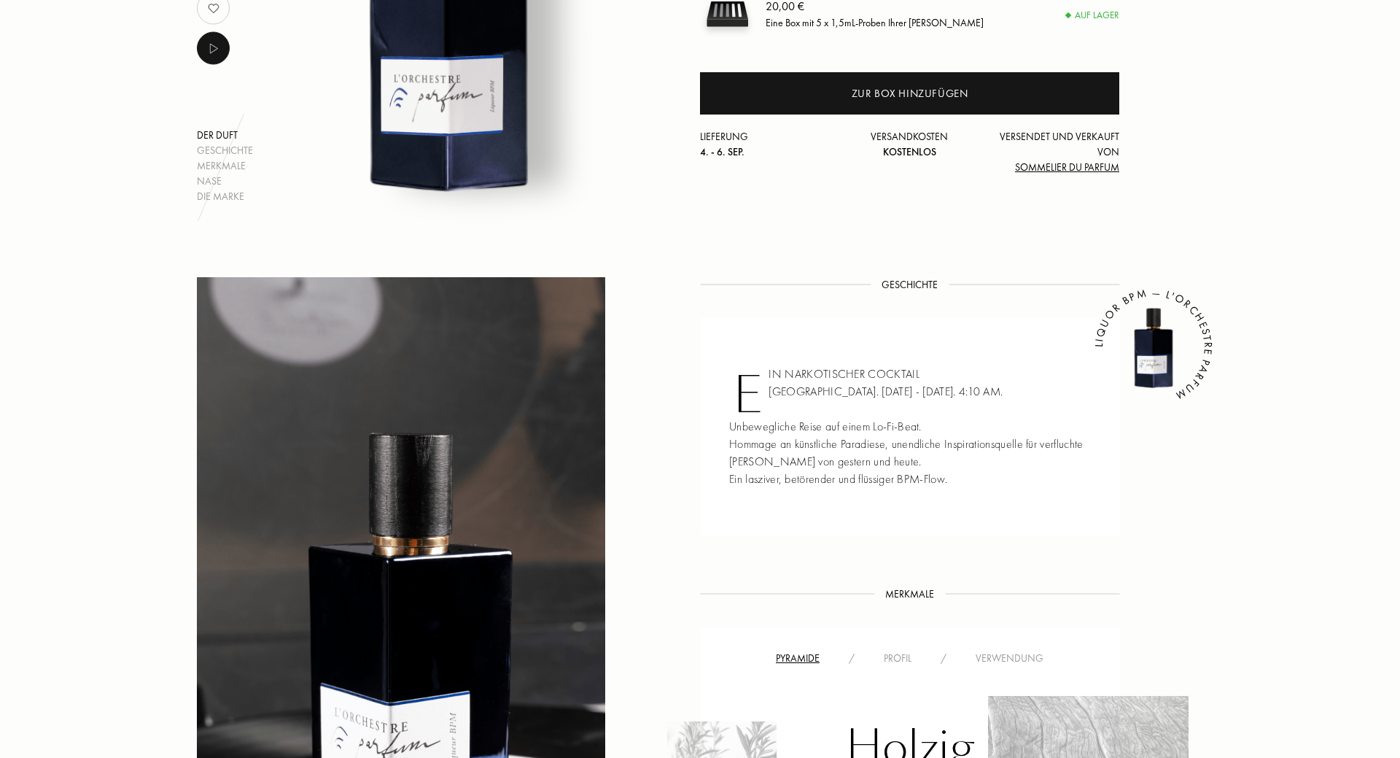
scroll to position [149, 0]
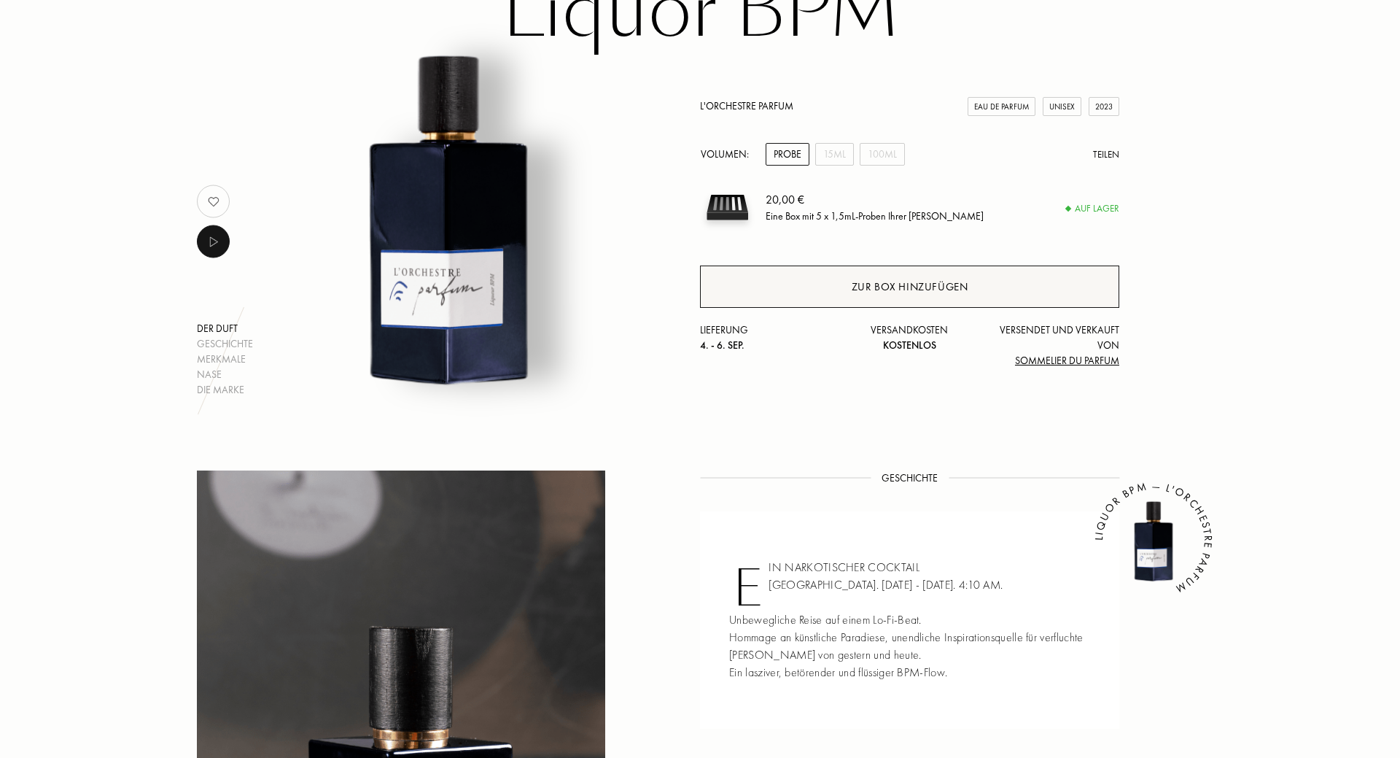
click at [932, 281] on div "Zur Box hinzufügen" at bounding box center [910, 287] width 117 height 17
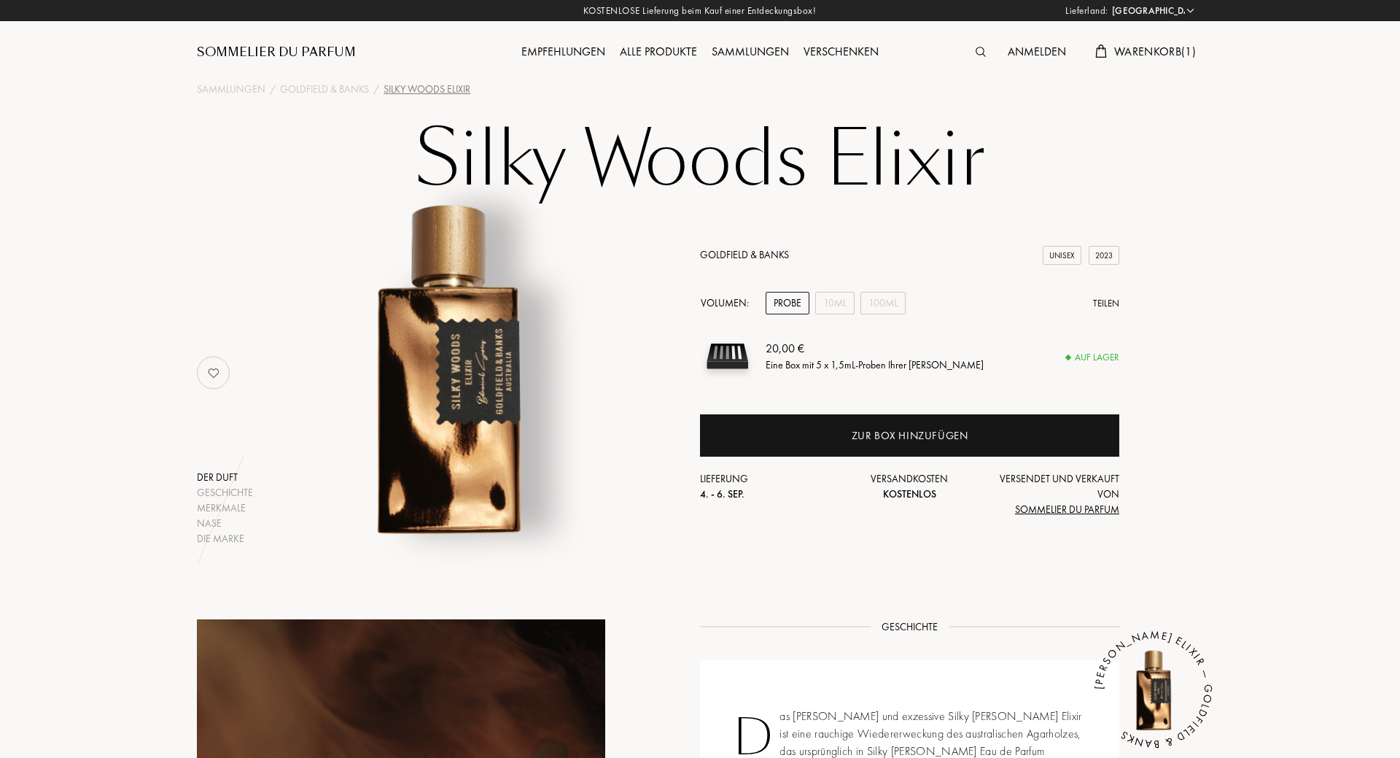
select select "DE"
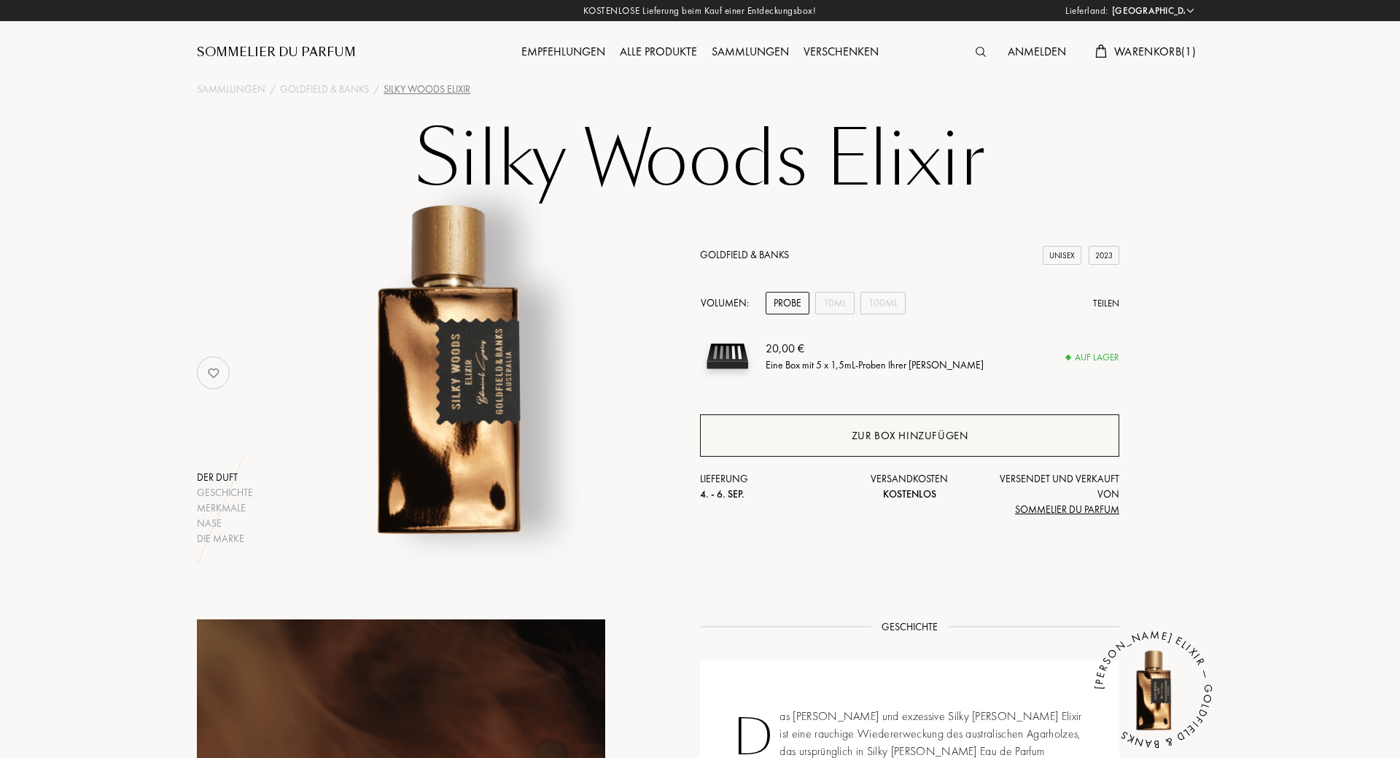
click at [838, 443] on div "Zur Box hinzufügen" at bounding box center [909, 435] width 419 height 42
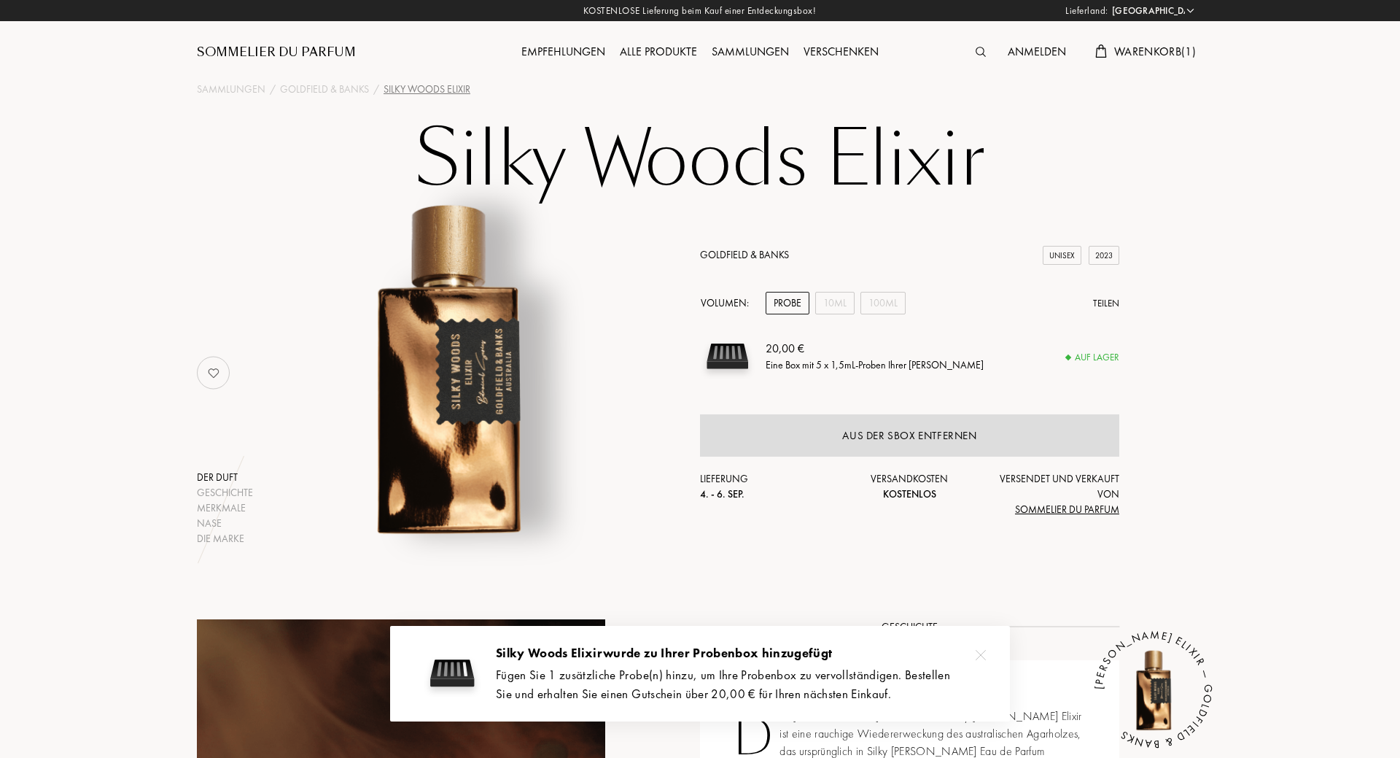
click at [709, 678] on div "Fügen Sie 1 zusätzliche Probe(n) hinzu, um Ihre Probenbox zu vervollständigen. …" at bounding box center [742, 684] width 492 height 37
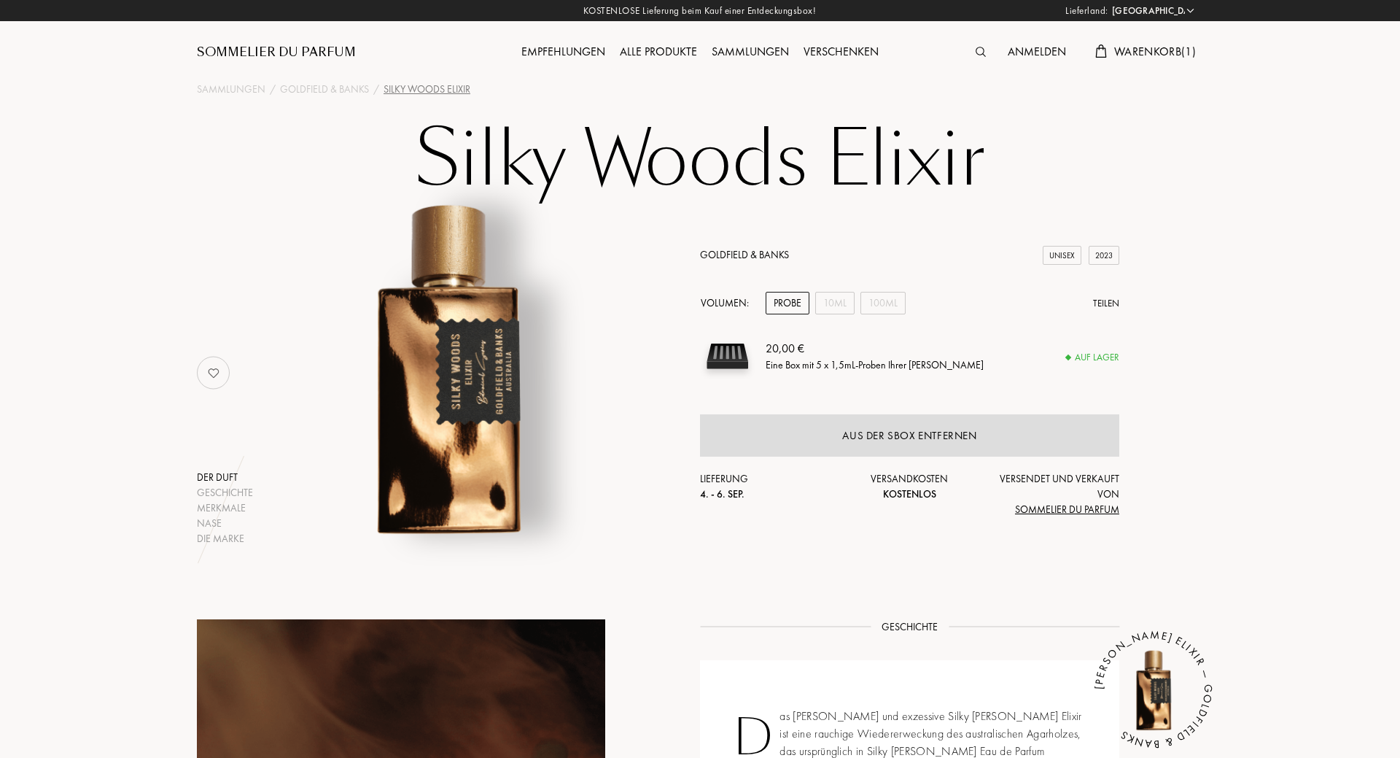
click at [1174, 44] on div "Warenkorb ( 1 )" at bounding box center [1145, 52] width 115 height 19
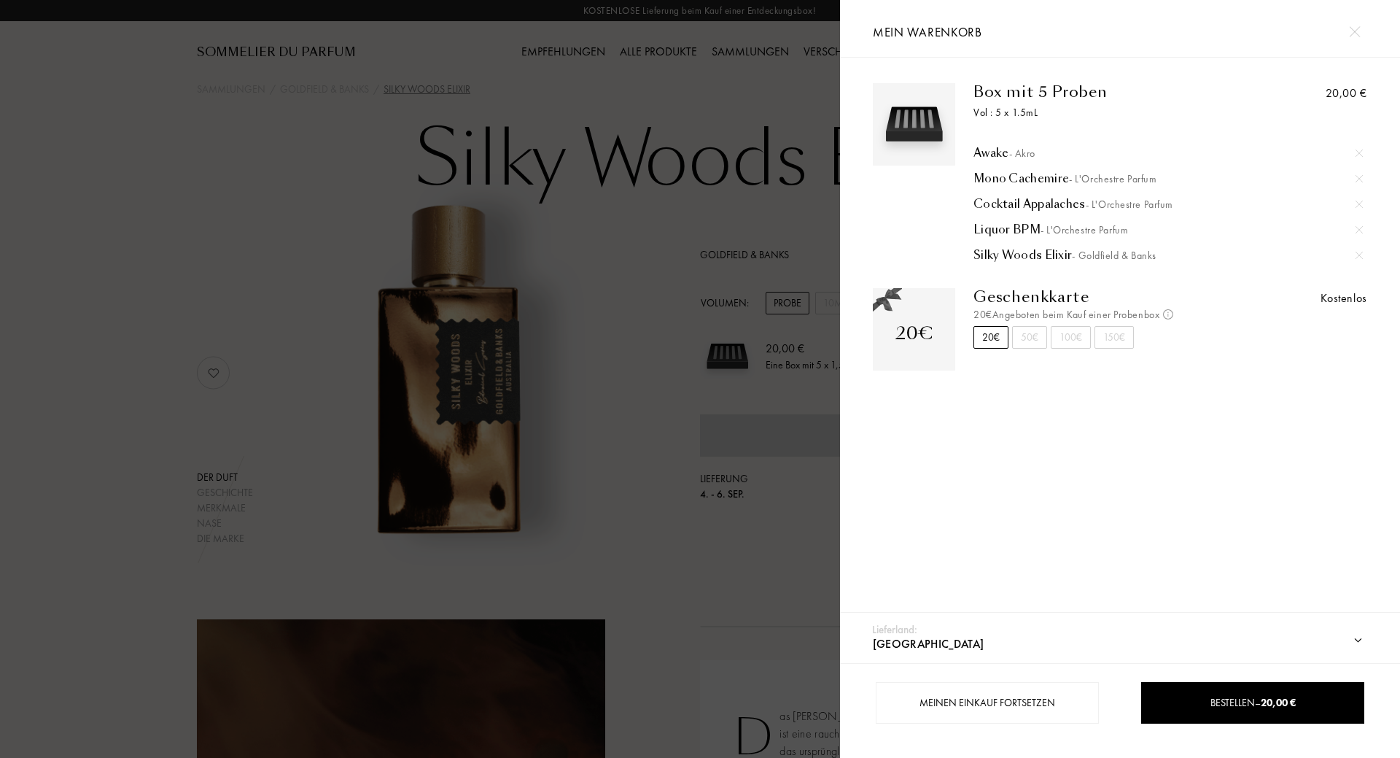
click at [1033, 346] on div "50€" at bounding box center [1029, 337] width 35 height 23
click at [995, 341] on div "20€" at bounding box center [991, 337] width 35 height 23
click at [1233, 707] on span "Bestellen – 20,00 €" at bounding box center [1253, 702] width 85 height 13
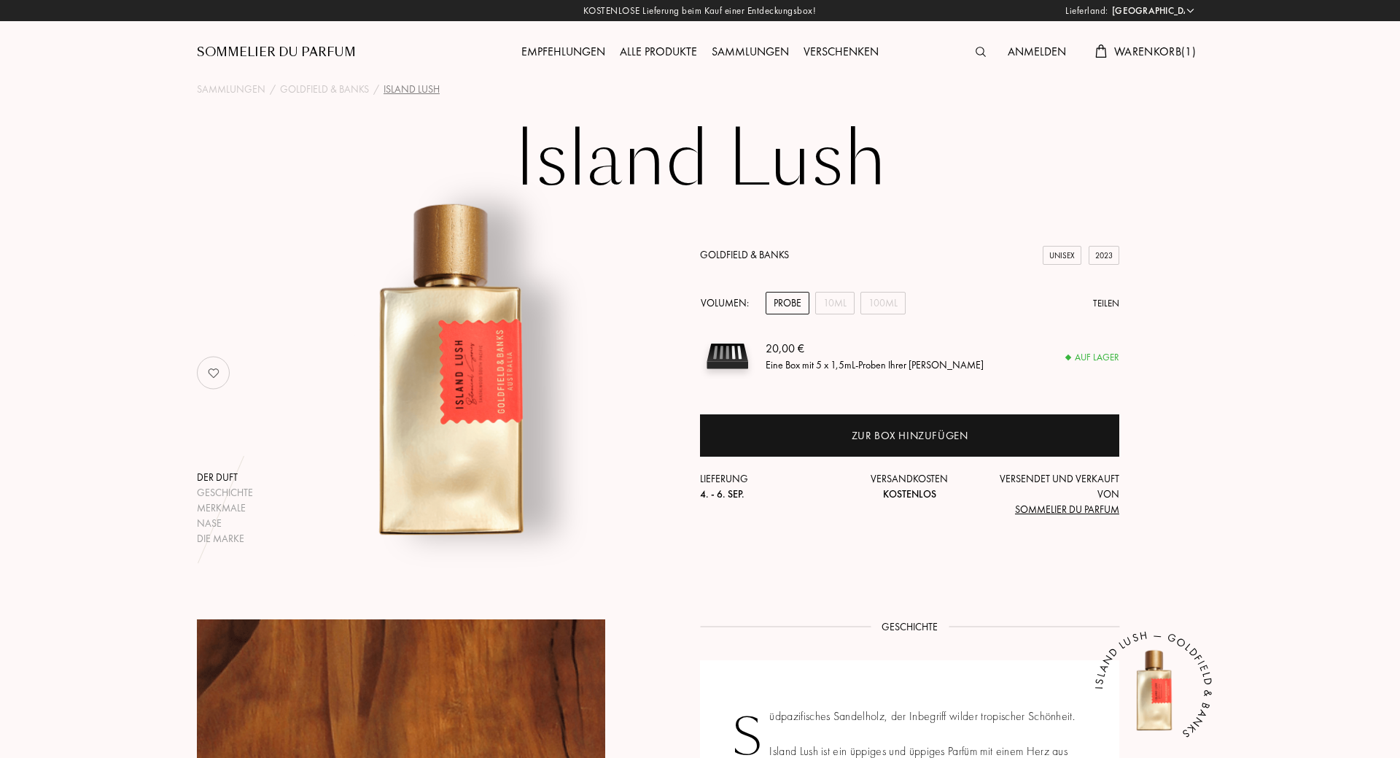
select select "DE"
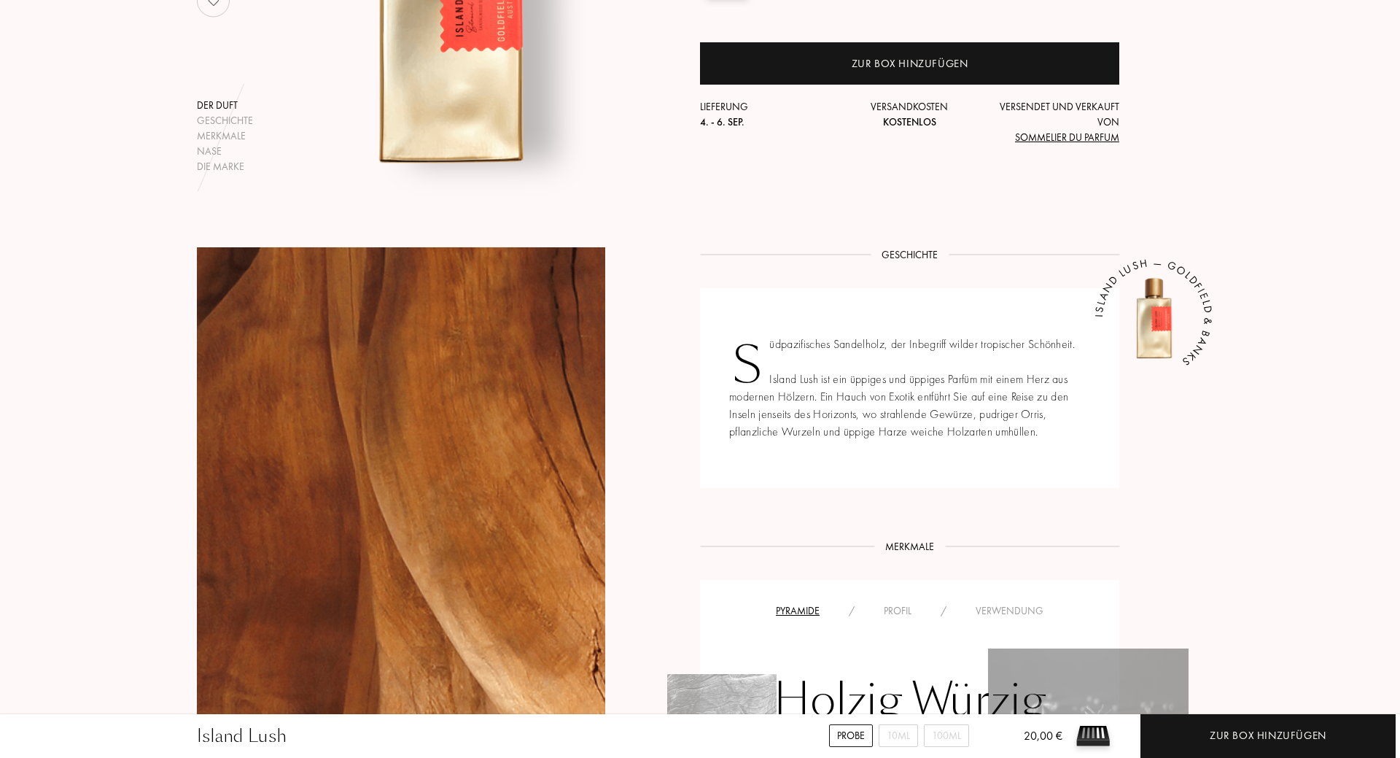
scroll to position [744, 0]
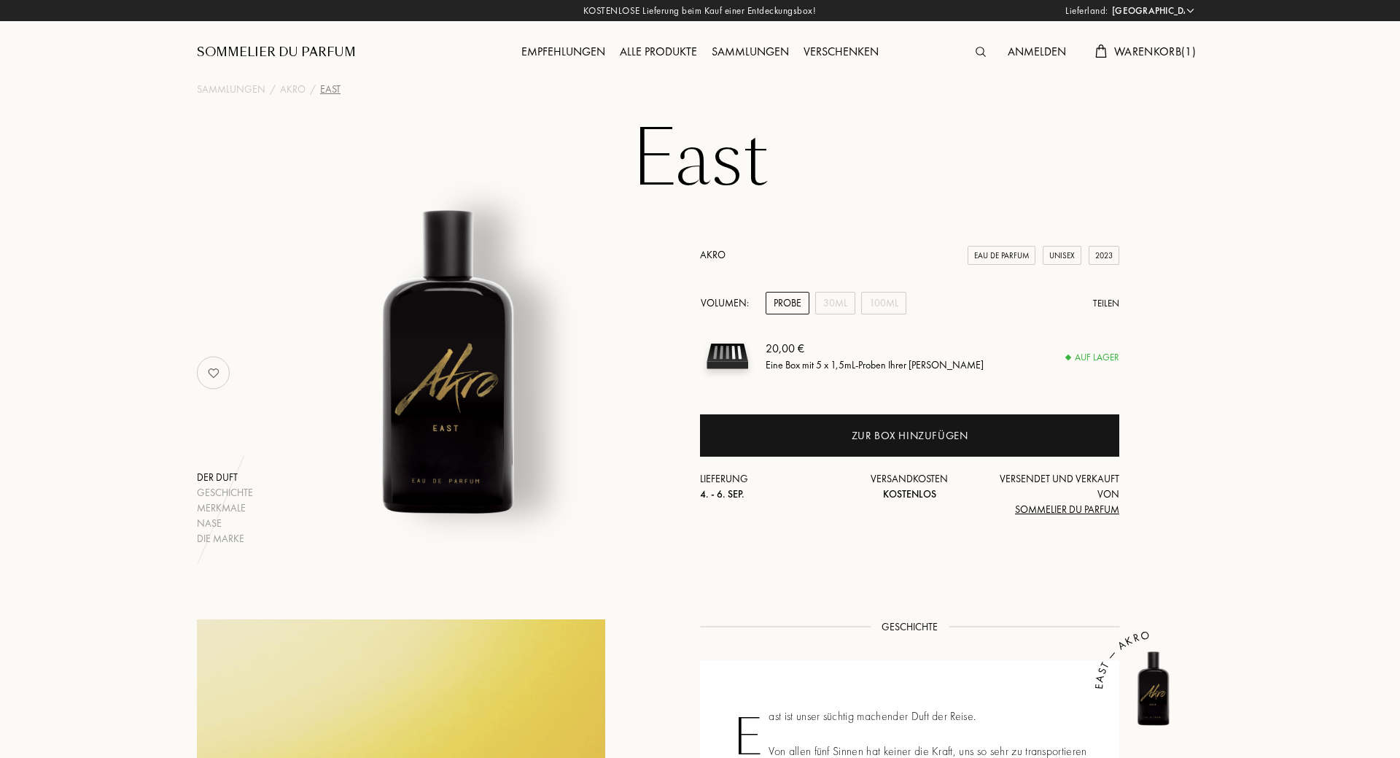
select select "DE"
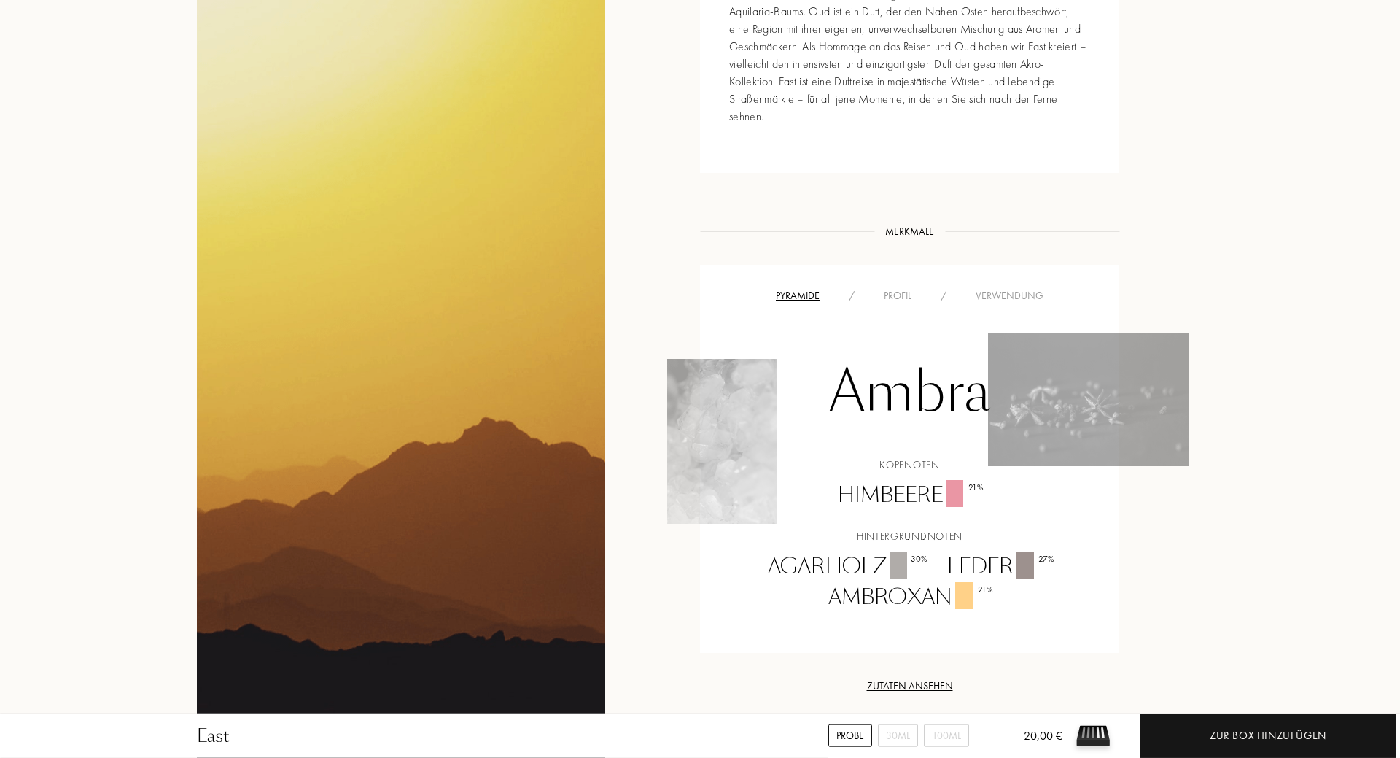
scroll to position [818, 0]
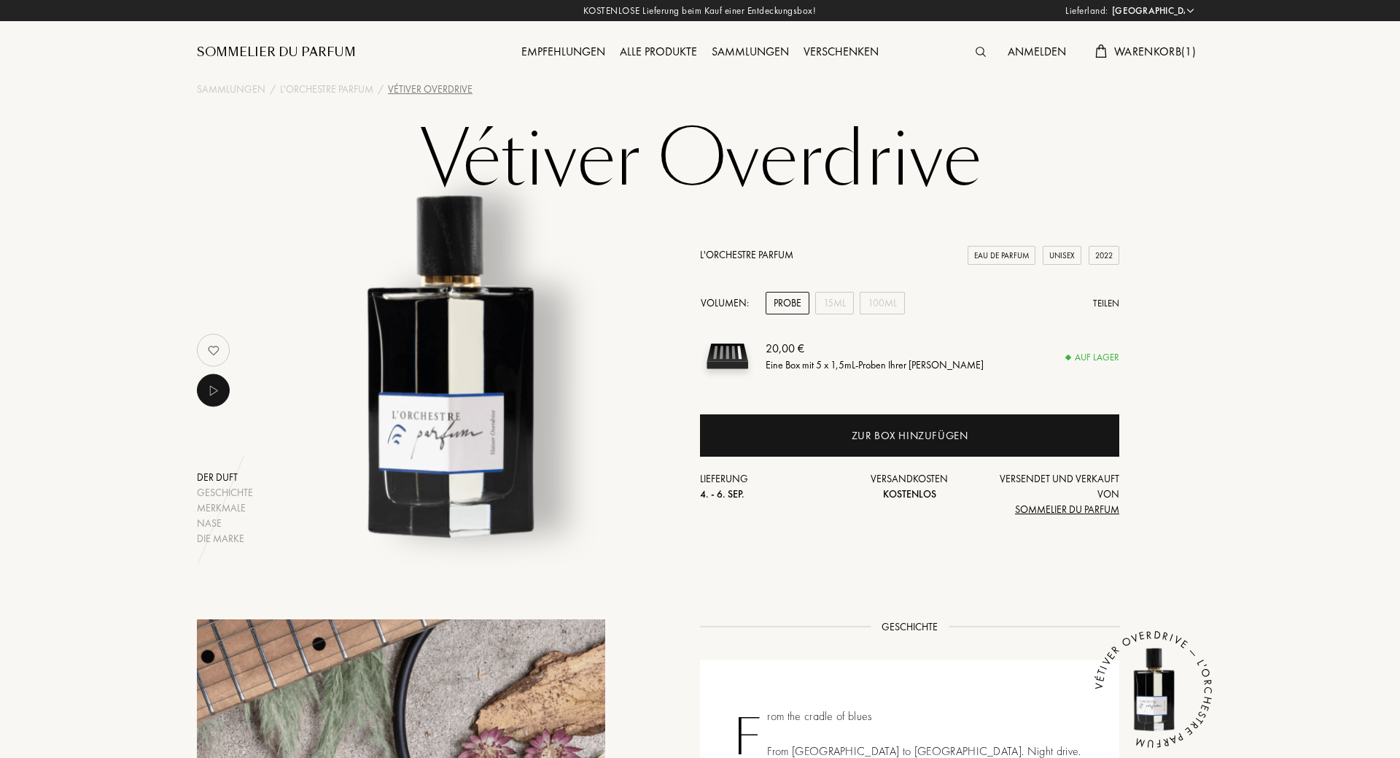
select select "DE"
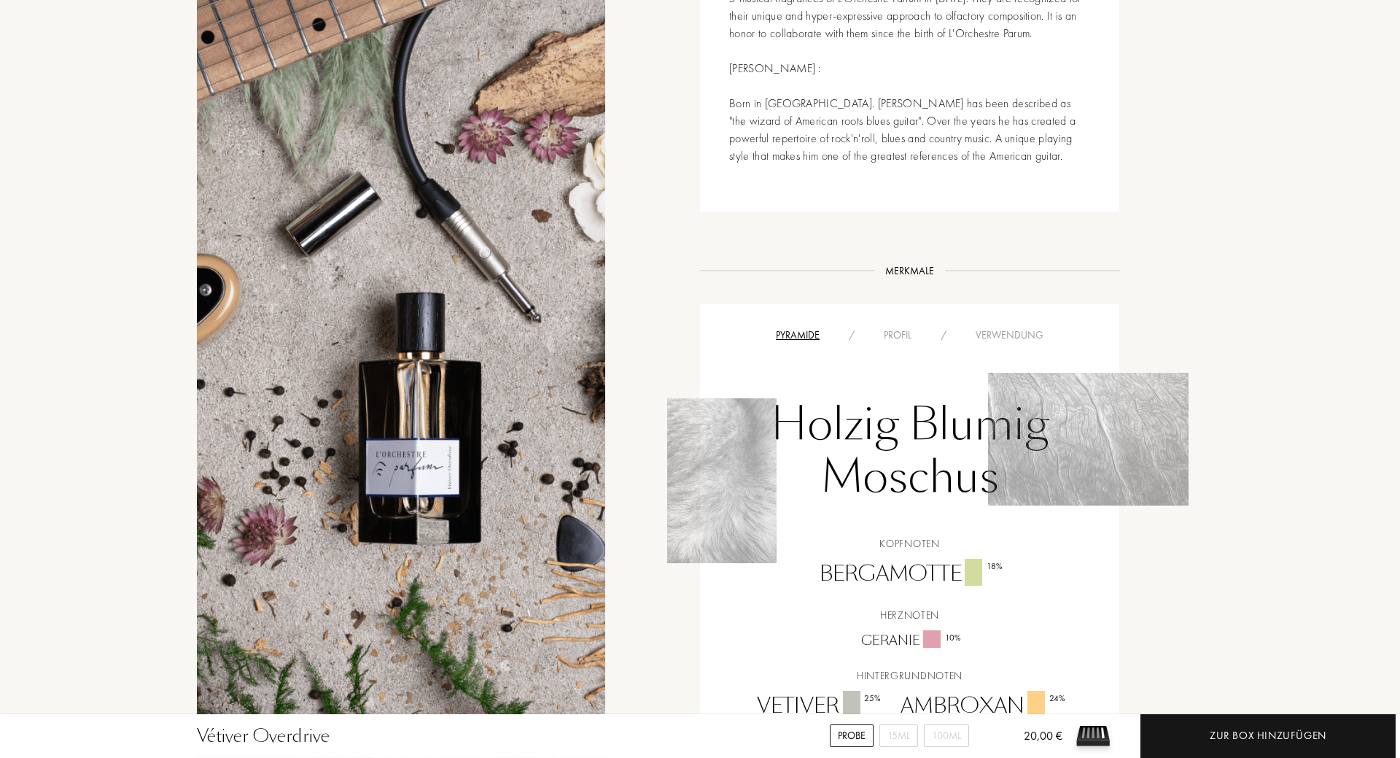
scroll to position [1116, 0]
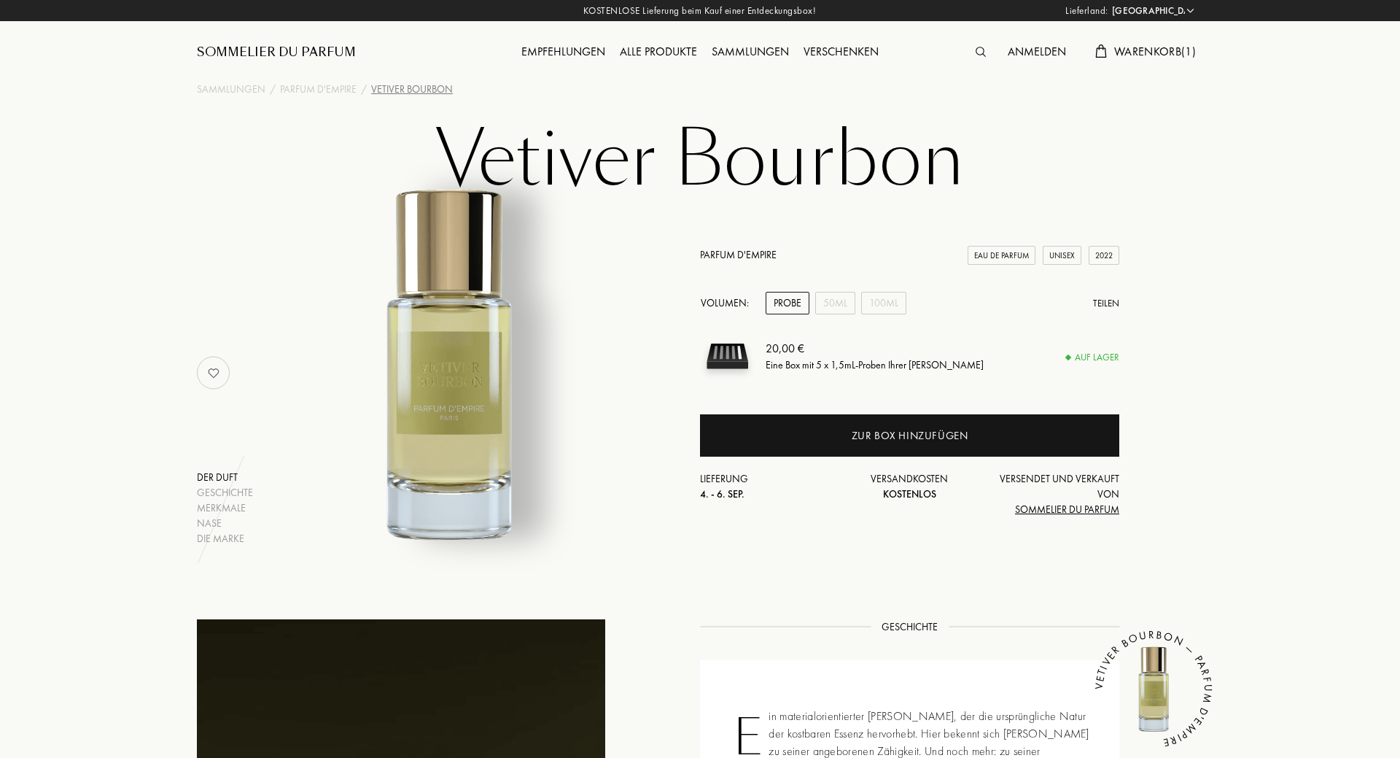
select select "DE"
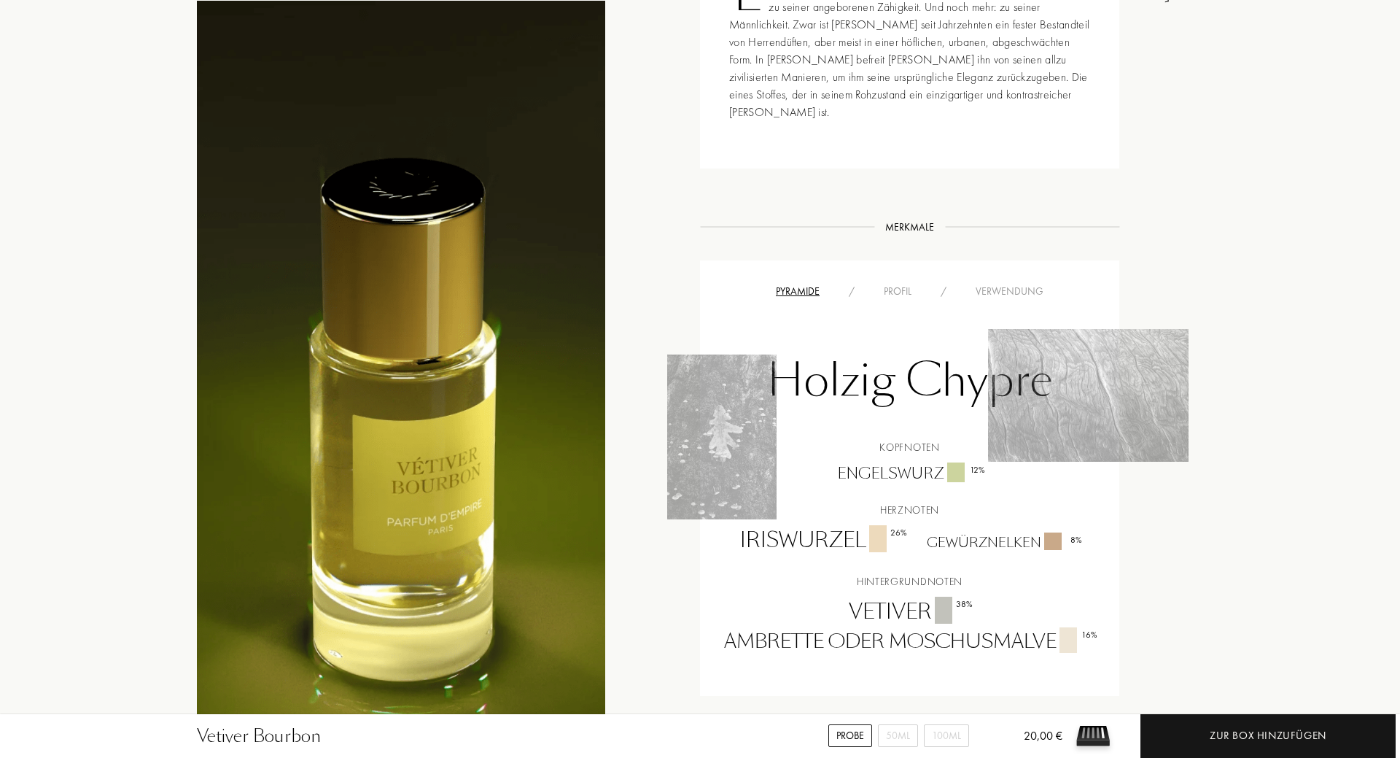
scroll to position [1041, 0]
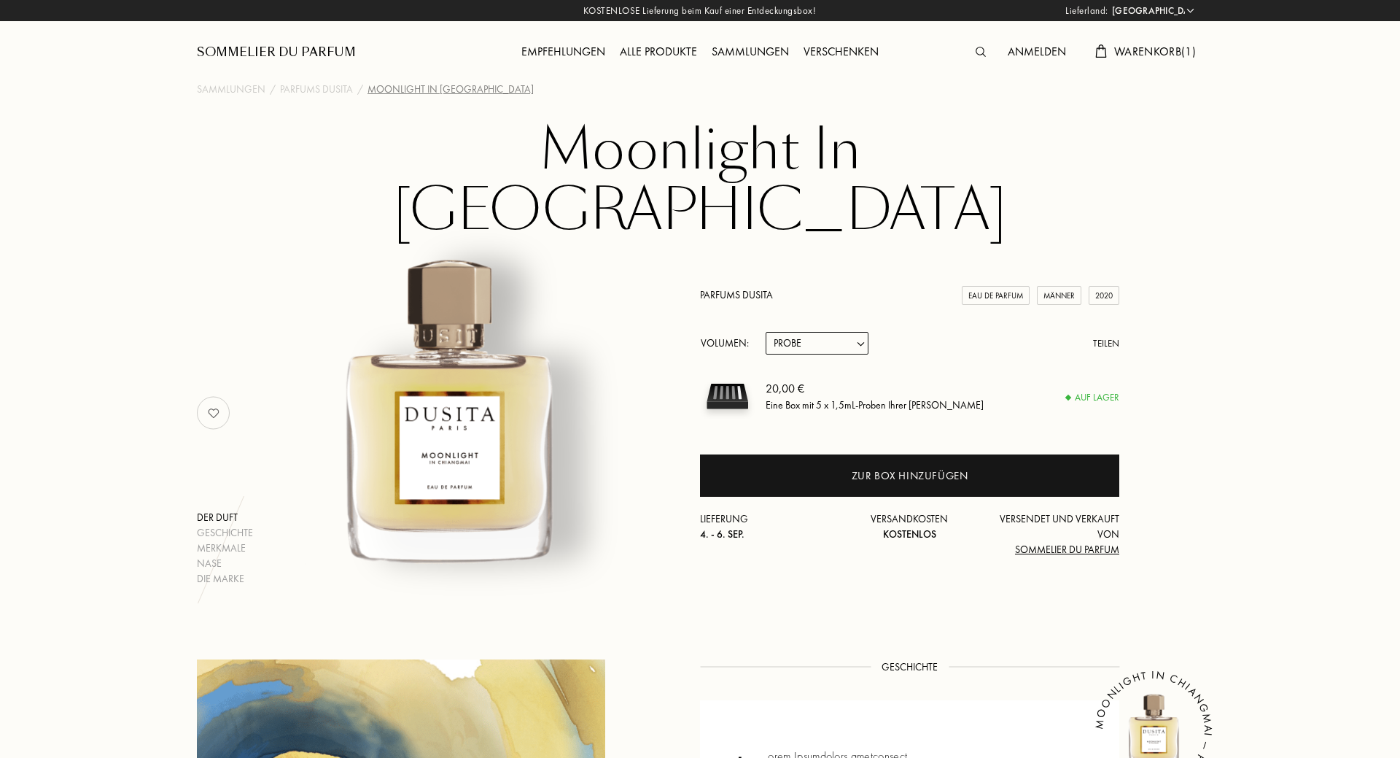
select select "DE"
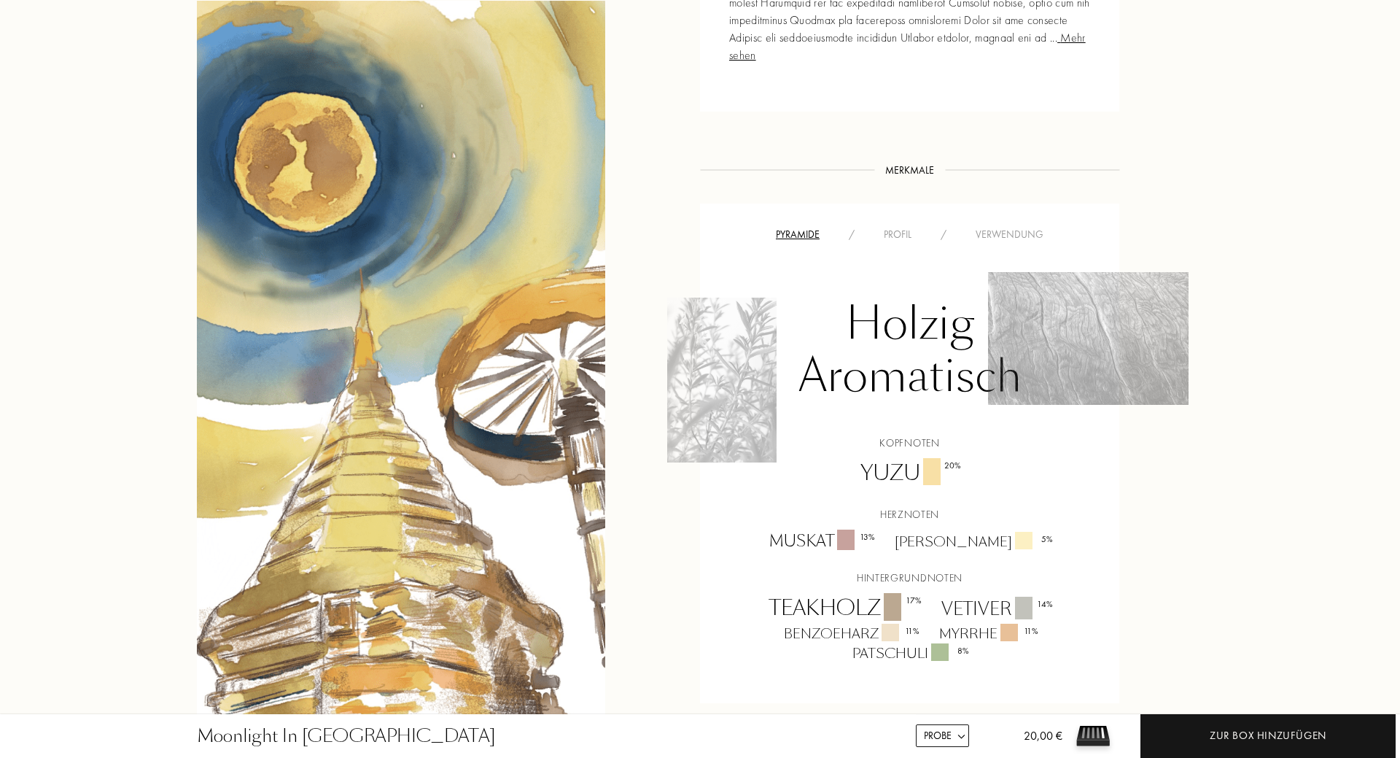
scroll to position [1116, 0]
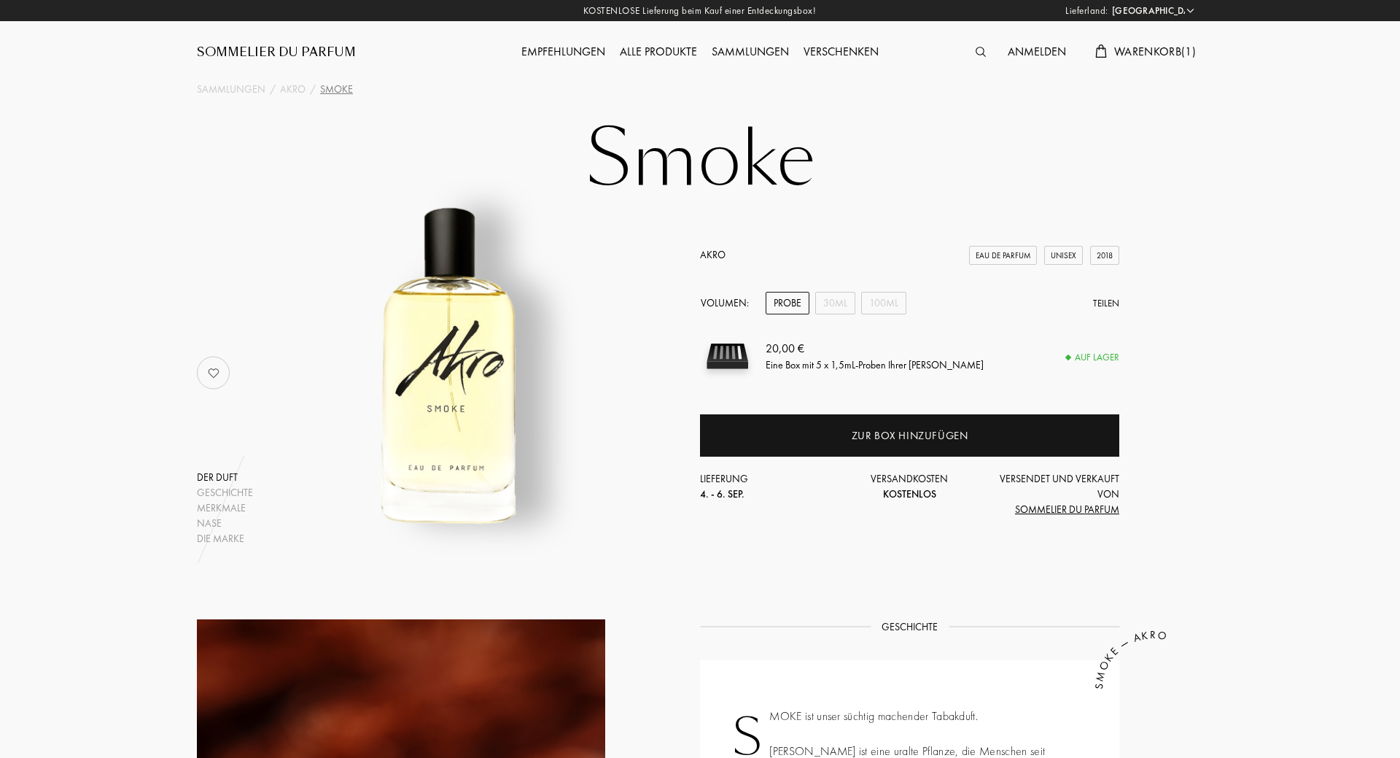
select select "DE"
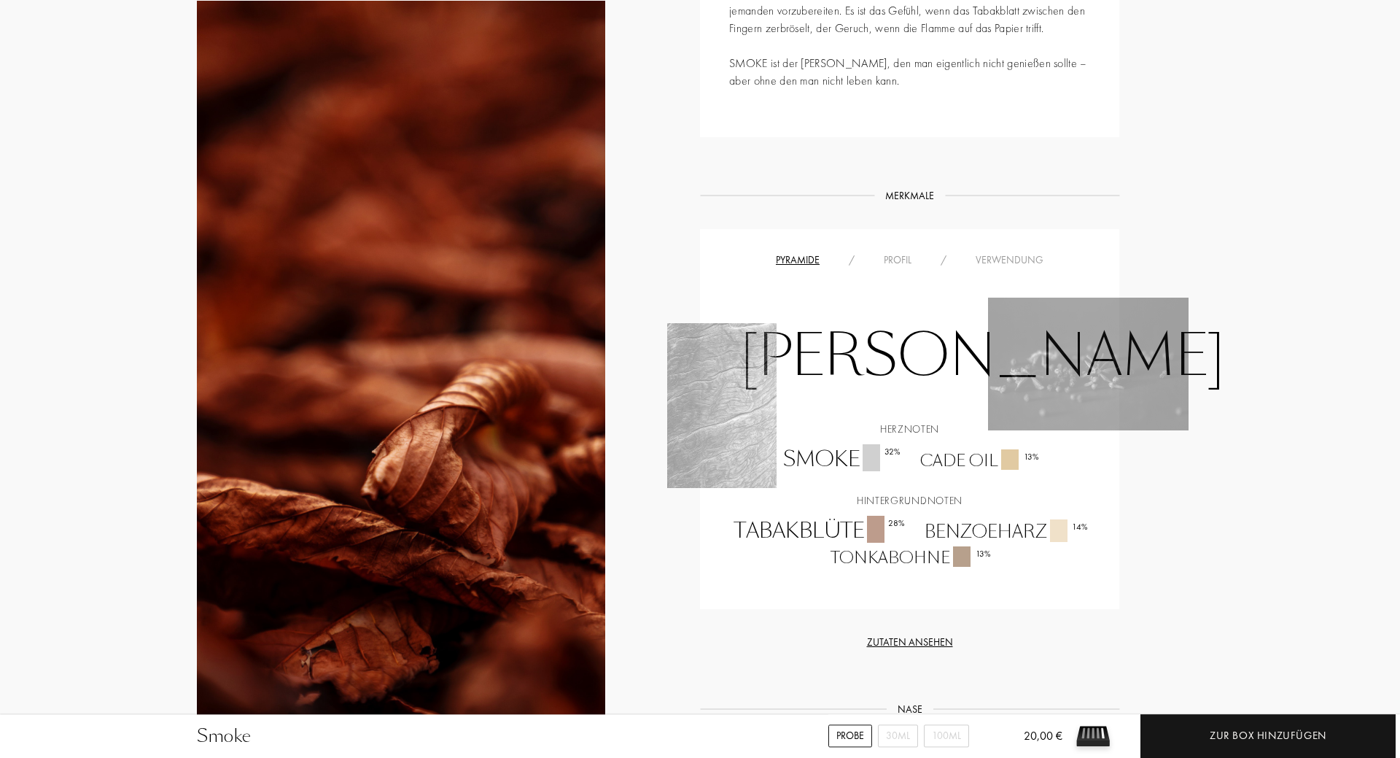
scroll to position [1041, 0]
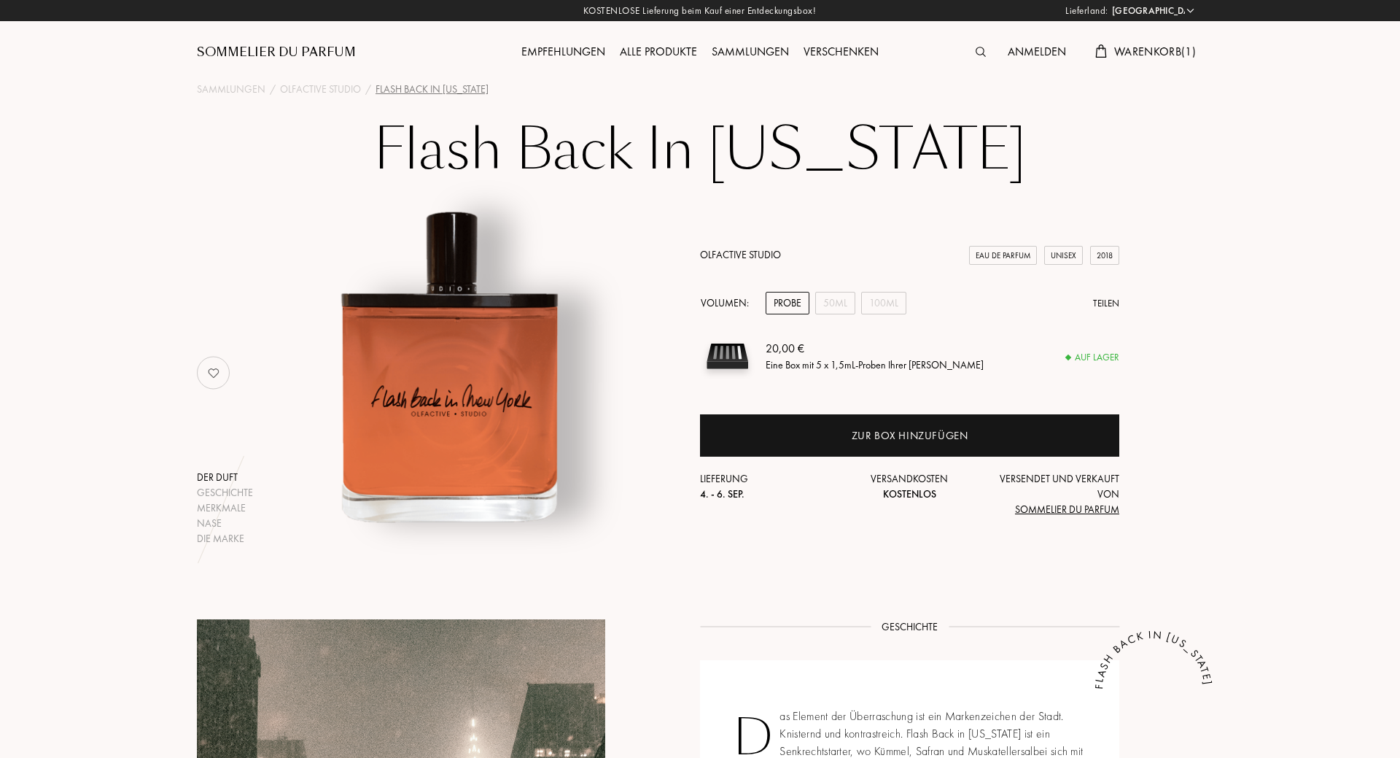
select select "DE"
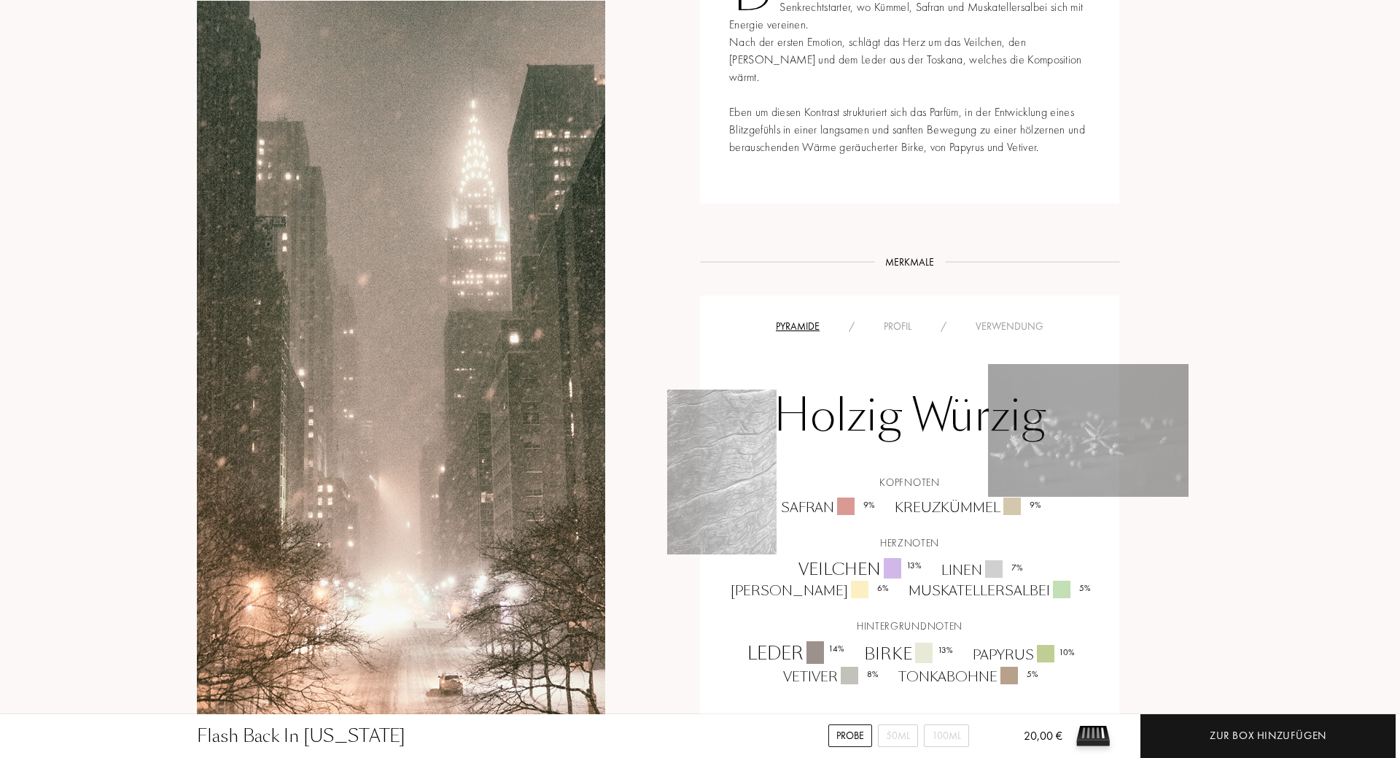
scroll to position [1041, 0]
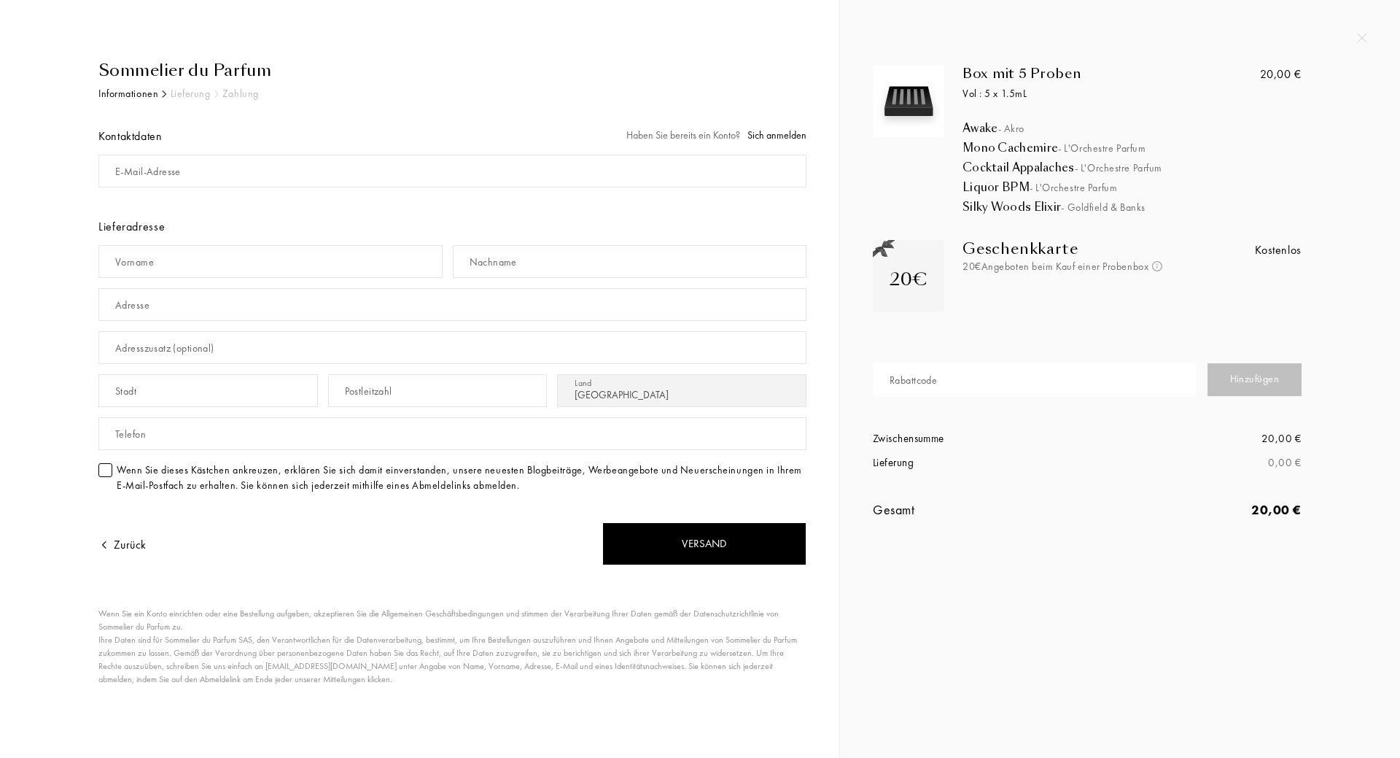
select select "DE"
click at [338, 179] on input "mail" at bounding box center [452, 171] width 708 height 33
select select "DE"
click at [285, 173] on input "mail" at bounding box center [452, 171] width 708 height 33
click at [913, 80] on img at bounding box center [909, 101] width 64 height 64
